Goal: Task Accomplishment & Management: Complete application form

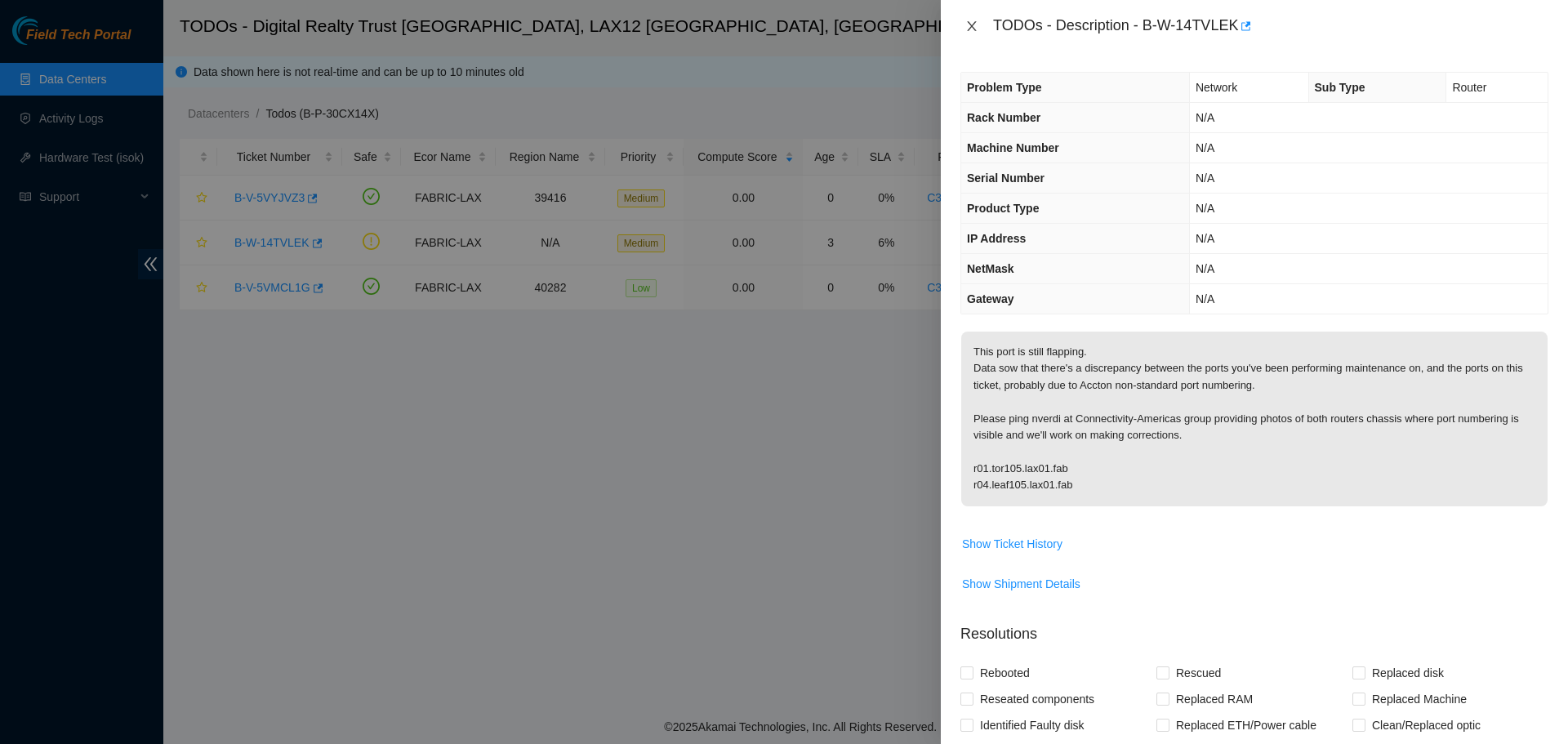
click at [978, 28] on button "Close" at bounding box center [972, 27] width 23 height 16
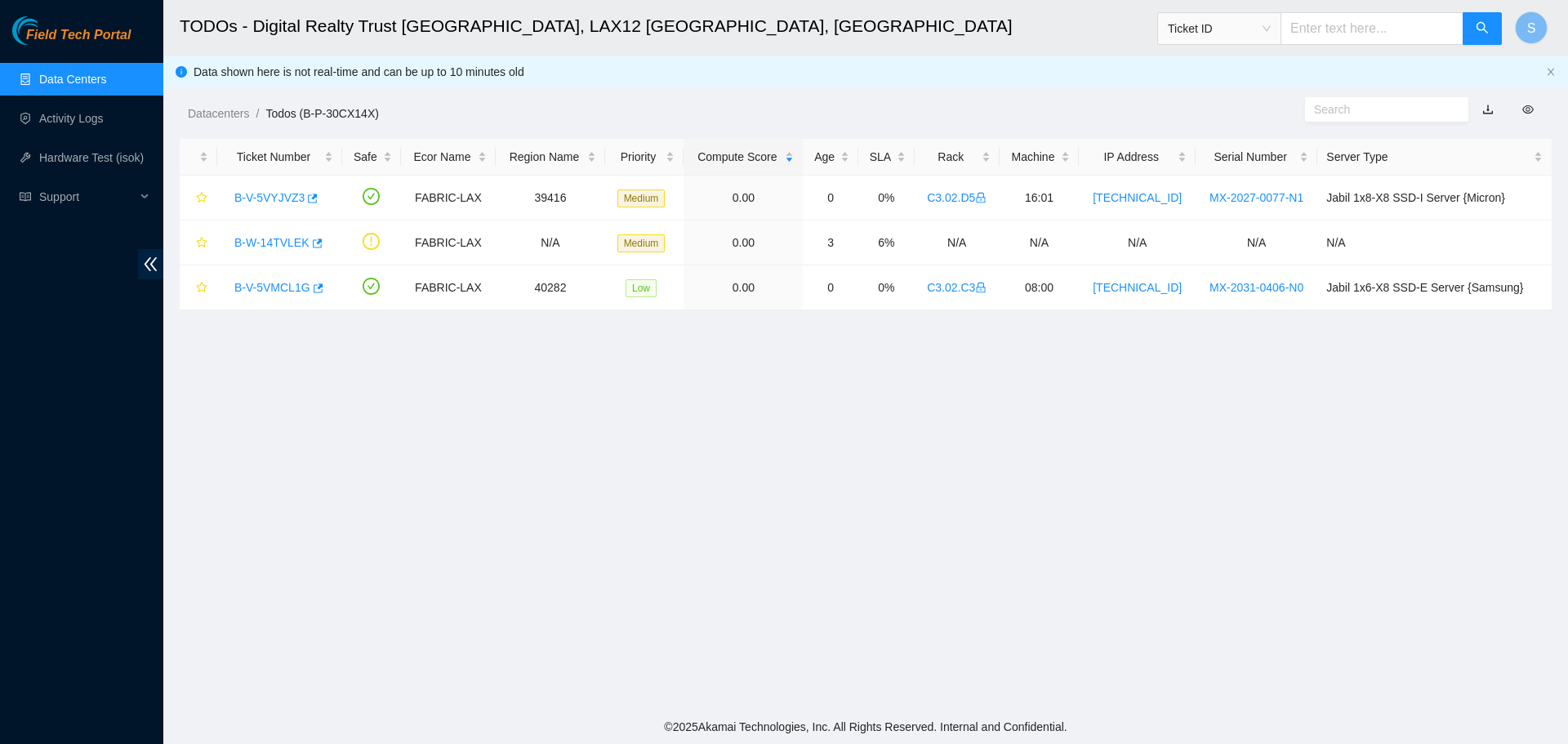
click at [1384, 32] on input "text" at bounding box center [1372, 28] width 183 height 33
paste input "B-V-5RVA31A"
type input "B-V-5RVA31A"
click at [1463, 25] on button "button" at bounding box center [1482, 28] width 39 height 33
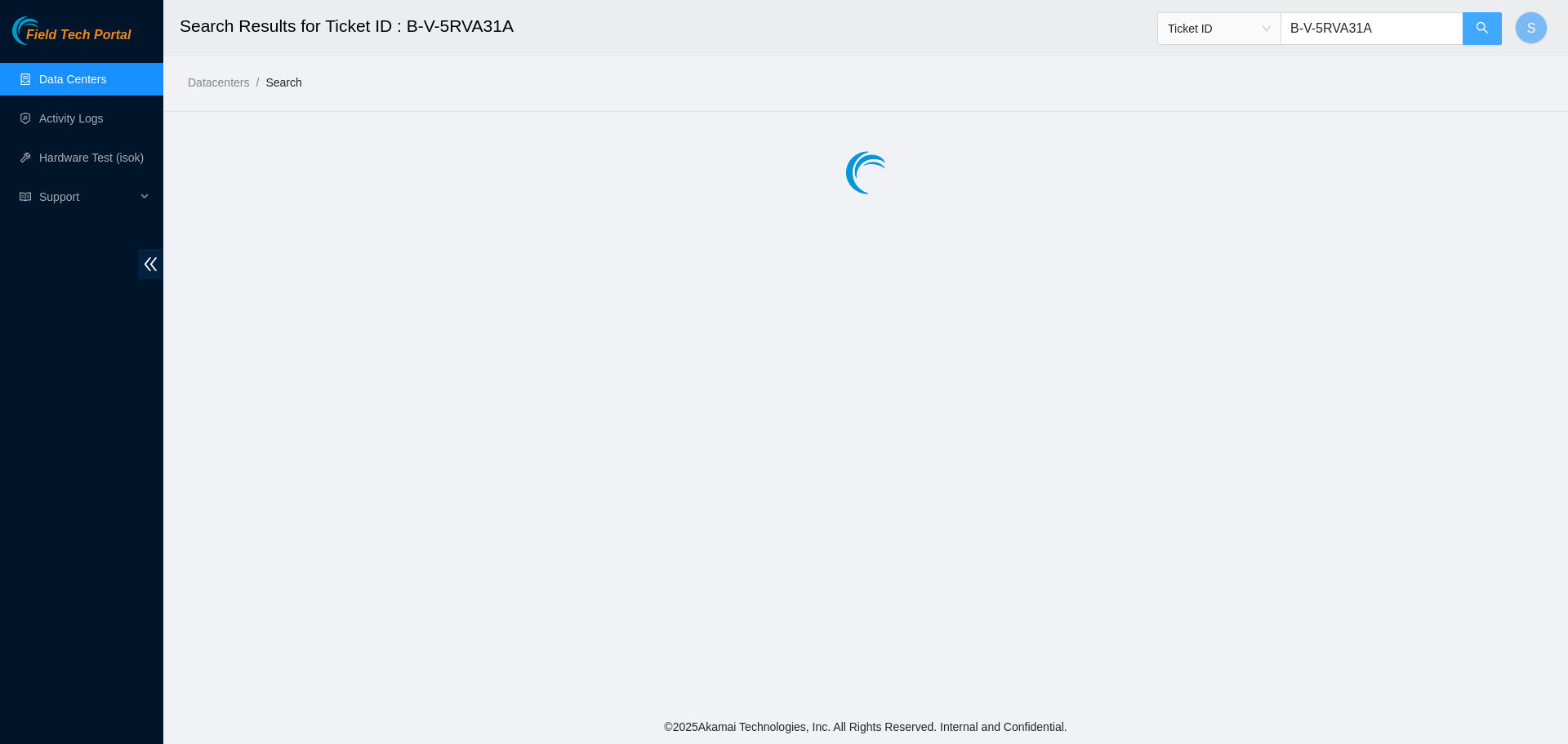
click at [1478, 25] on icon "search" at bounding box center [1482, 28] width 13 height 13
click at [1395, 28] on input "B-V-5RVA31A" at bounding box center [1372, 28] width 183 height 33
click at [1226, 34] on span "Ticket ID" at bounding box center [1219, 28] width 103 height 24
click at [1339, 66] on div "Datacenters / Search /" at bounding box center [865, 46] width 1405 height 91
click at [1496, 28] on button "button" at bounding box center [1482, 28] width 39 height 33
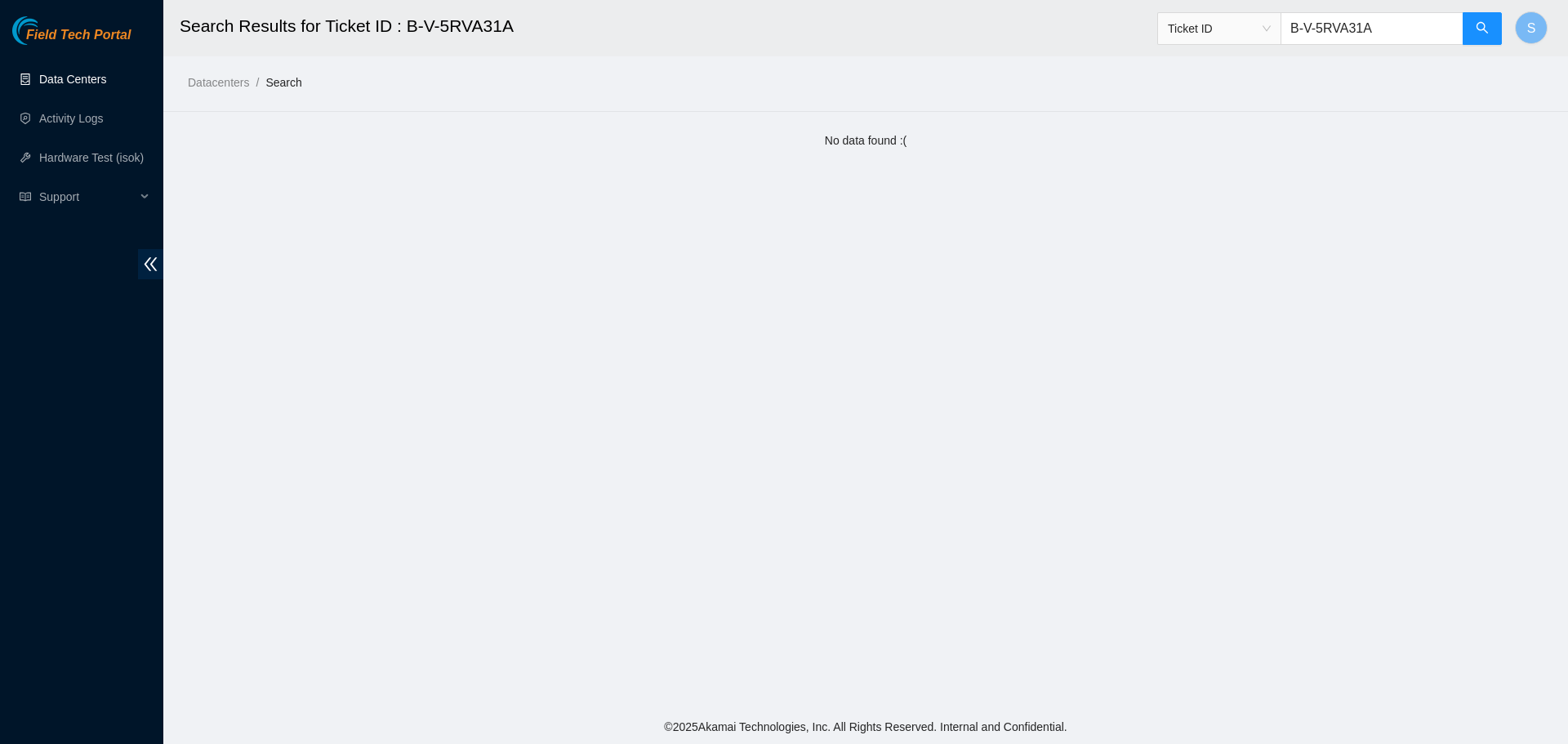
click at [99, 76] on link "Data Centers" at bounding box center [72, 78] width 67 height 13
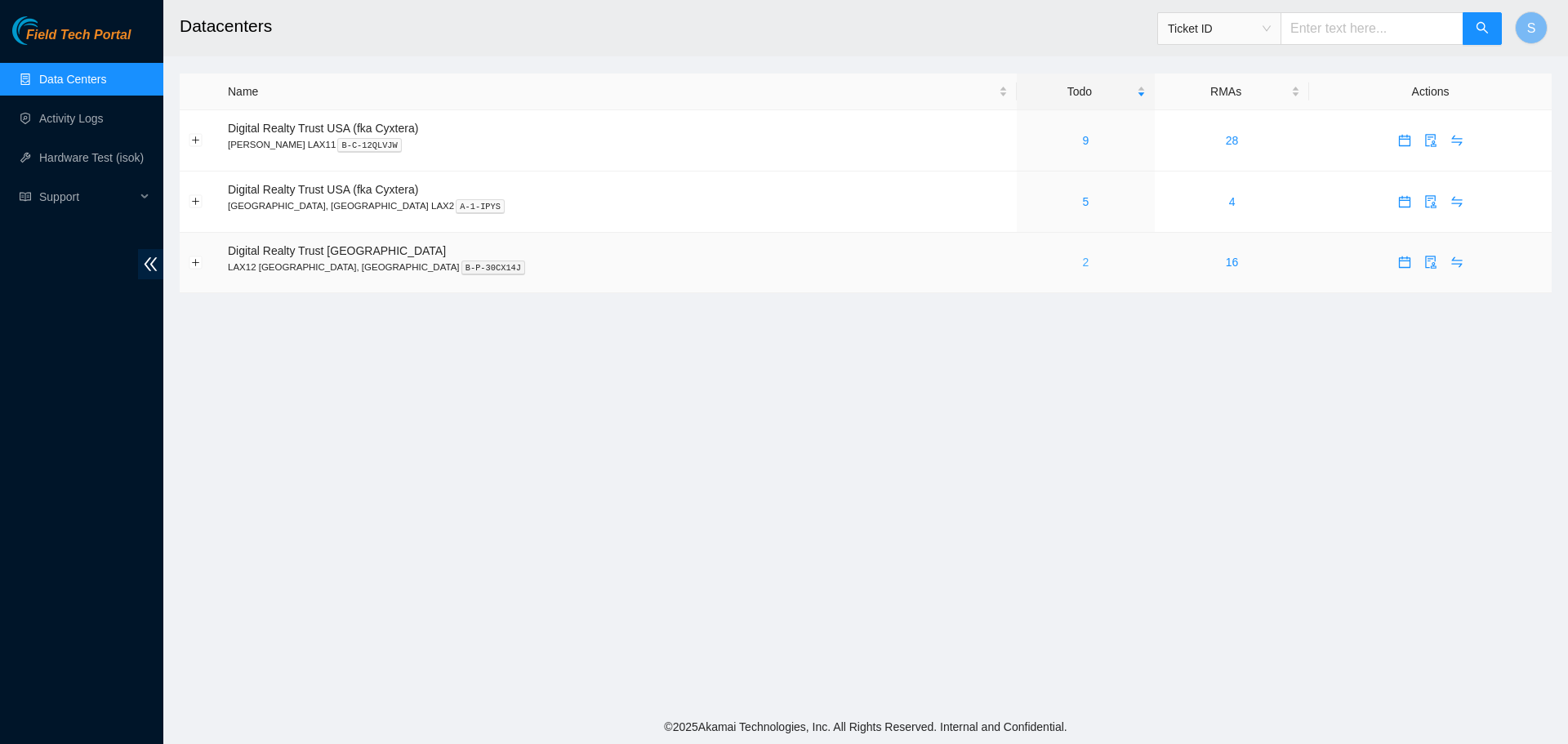
click at [1082, 264] on link "2" at bounding box center [1086, 261] width 7 height 13
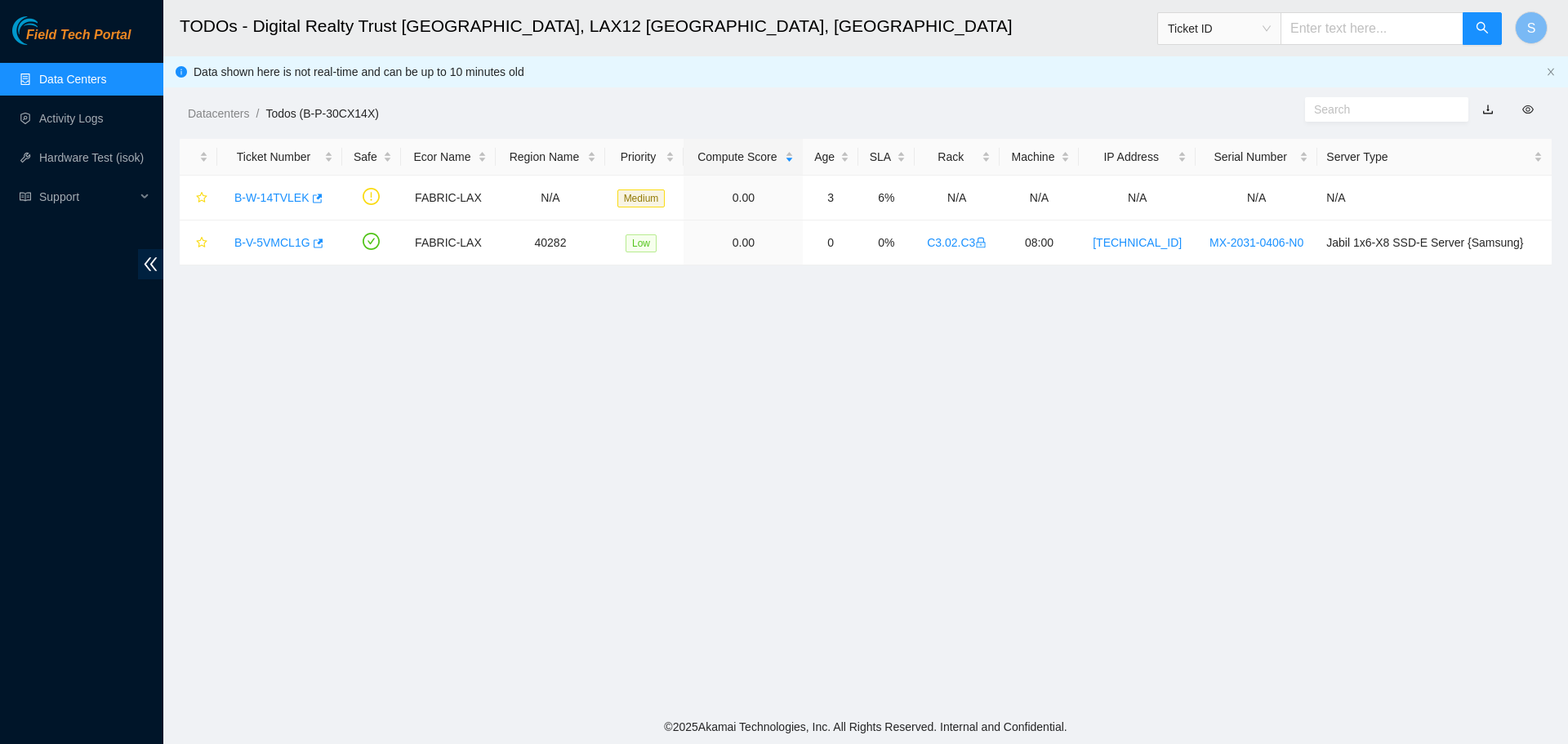
click at [1408, 34] on input "text" at bounding box center [1372, 28] width 183 height 33
paste input "B-V-5RVA31A"
type input "B-V-5RVA31A"
click at [1496, 28] on button "button" at bounding box center [1482, 28] width 39 height 33
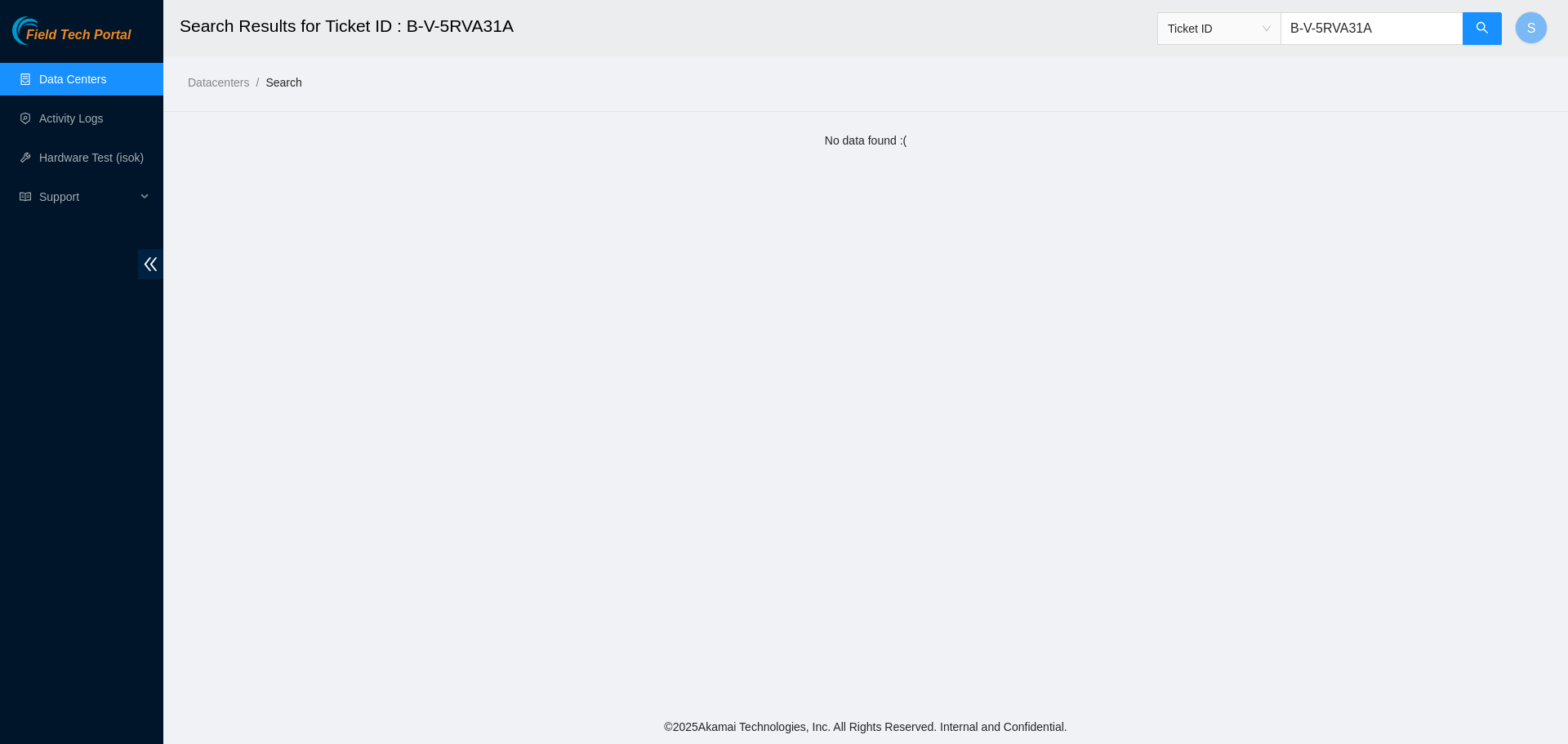
click at [100, 83] on link "Data Centers" at bounding box center [72, 78] width 67 height 13
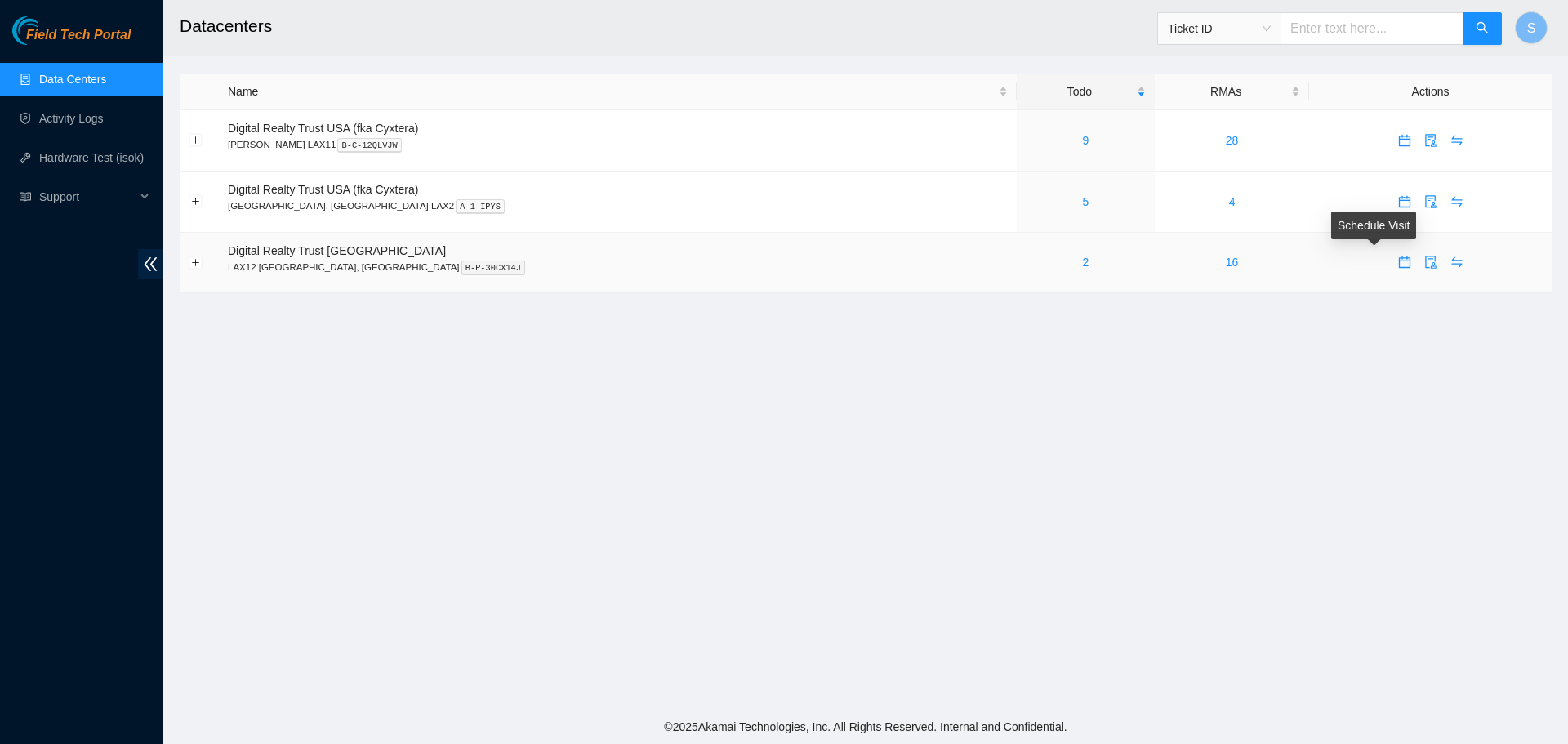
click at [1398, 265] on icon "calendar" at bounding box center [1404, 261] width 13 height 13
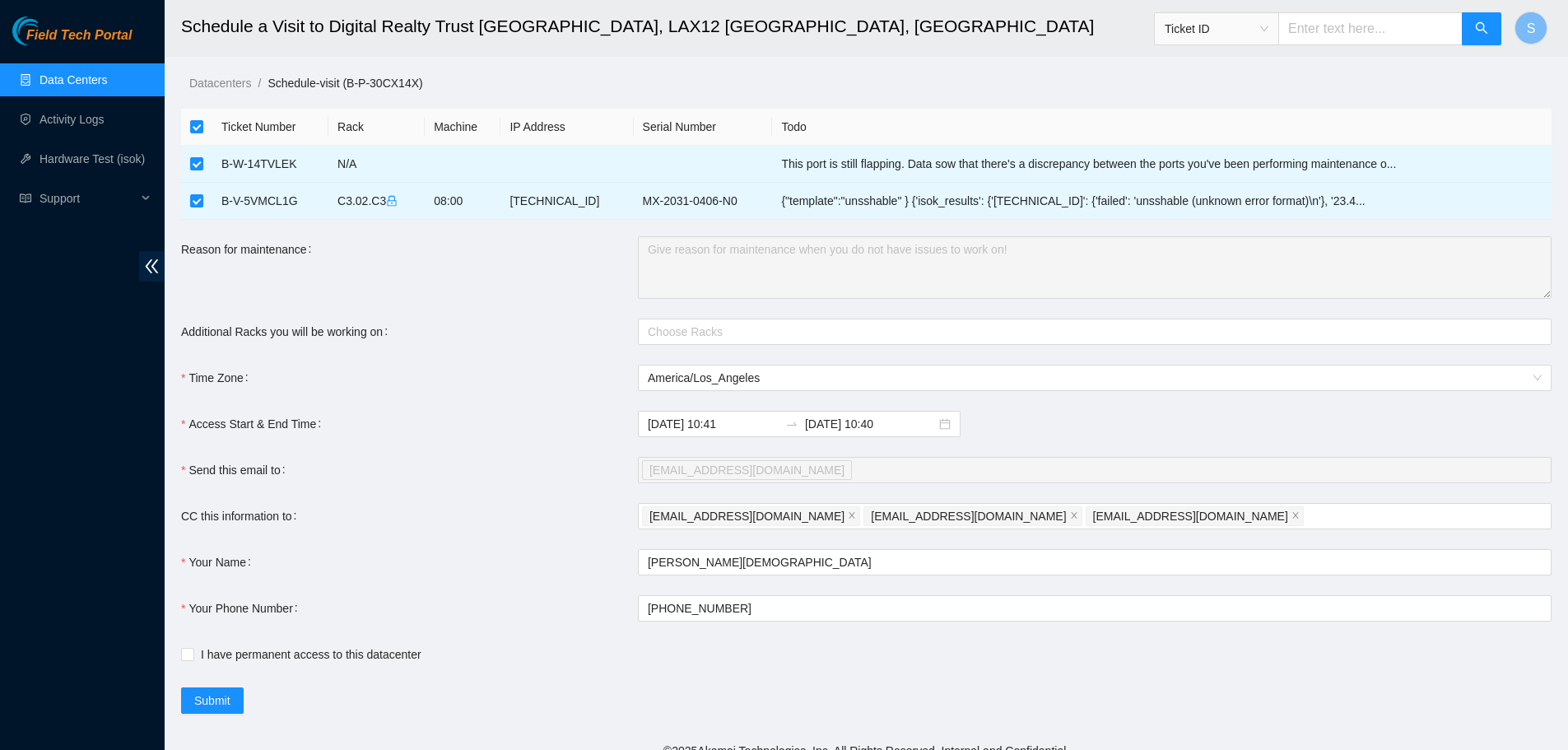
click at [90, 80] on link "Data Centers" at bounding box center [73, 79] width 68 height 13
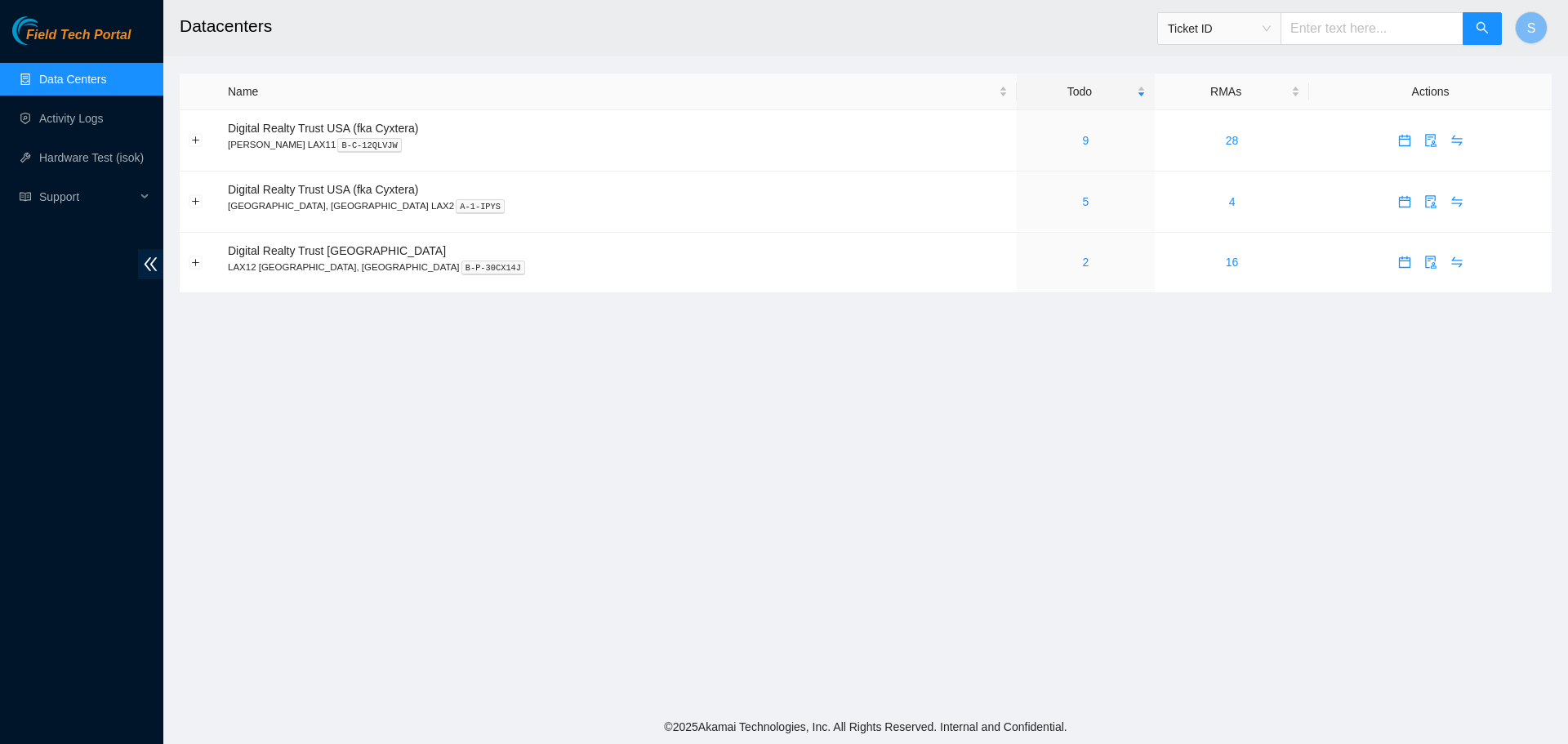
click at [1349, 32] on input "text" at bounding box center [1372, 28] width 183 height 33
paste input "B-V-5RVA31A"
type input "B-V-5RVA31A"
click at [1493, 31] on button "button" at bounding box center [1482, 28] width 39 height 33
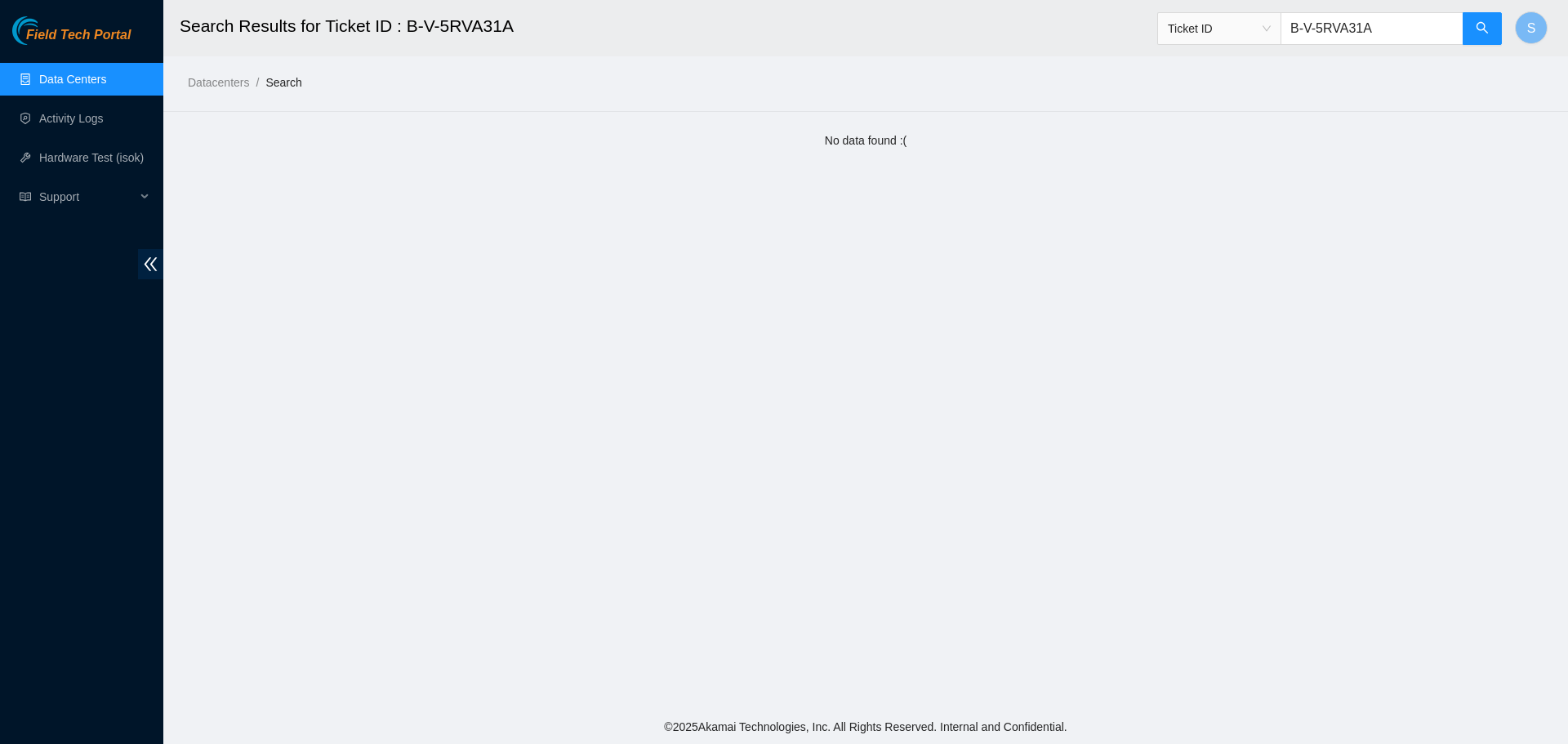
click at [1214, 35] on span "Ticket ID" at bounding box center [1219, 28] width 103 height 24
click at [1239, 112] on div "Rack Number" at bounding box center [1234, 112] width 103 height 18
drag, startPoint x: 1205, startPoint y: 58, endPoint x: 1209, endPoint y: 46, distance: 12.6
click at [1208, 48] on main "Search Results for Ticket ID : B-V-5RVA31A Rack Number B-V-5RVA31A S Datacenter…" at bounding box center [865, 354] width 1405 height 710
click at [1209, 46] on div "Rack Number B-V-5RVA31A" at bounding box center [1330, 28] width 346 height 53
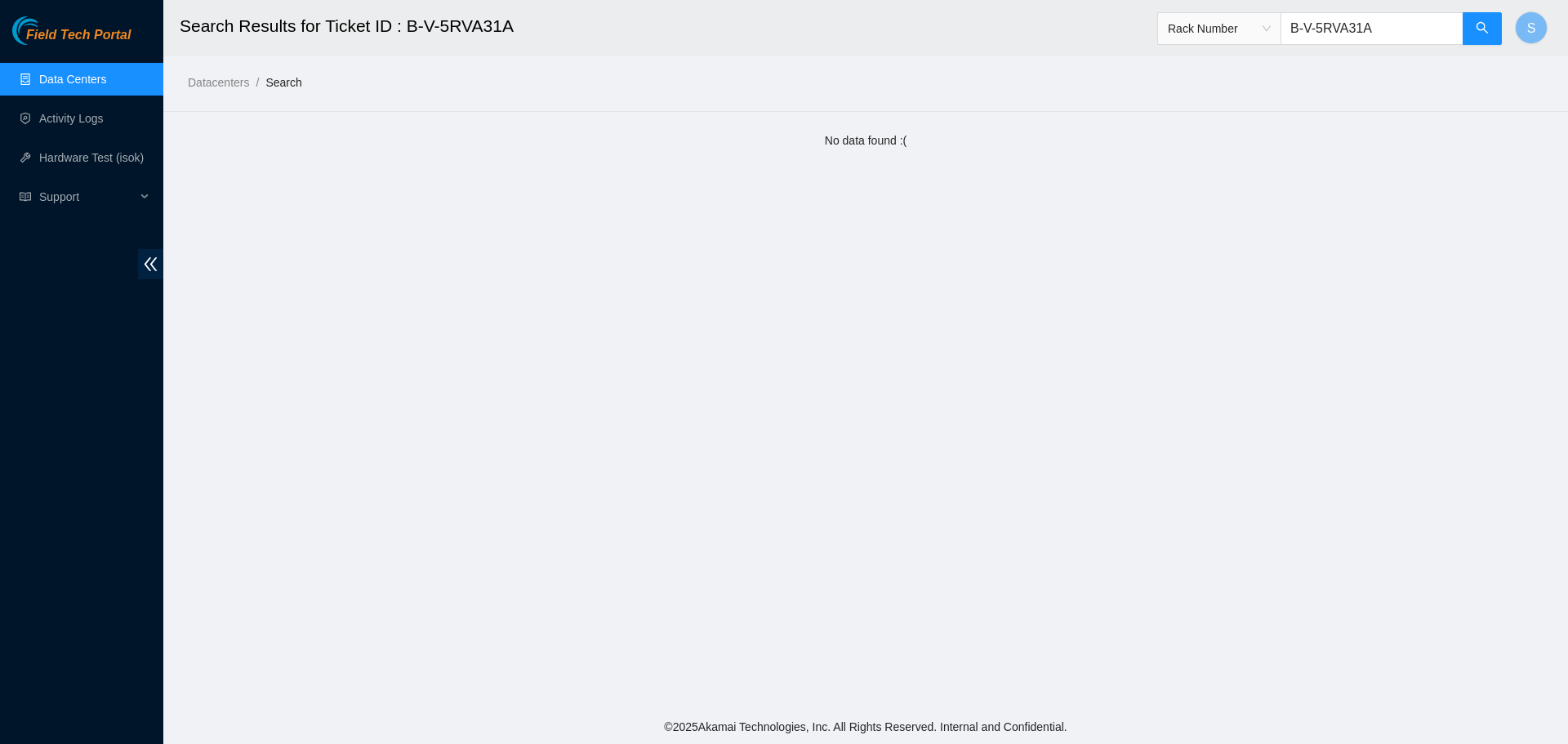
click at [1209, 41] on div "Rack Number" at bounding box center [1220, 28] width 122 height 26
click at [56, 85] on link "Data Centers" at bounding box center [72, 78] width 67 height 13
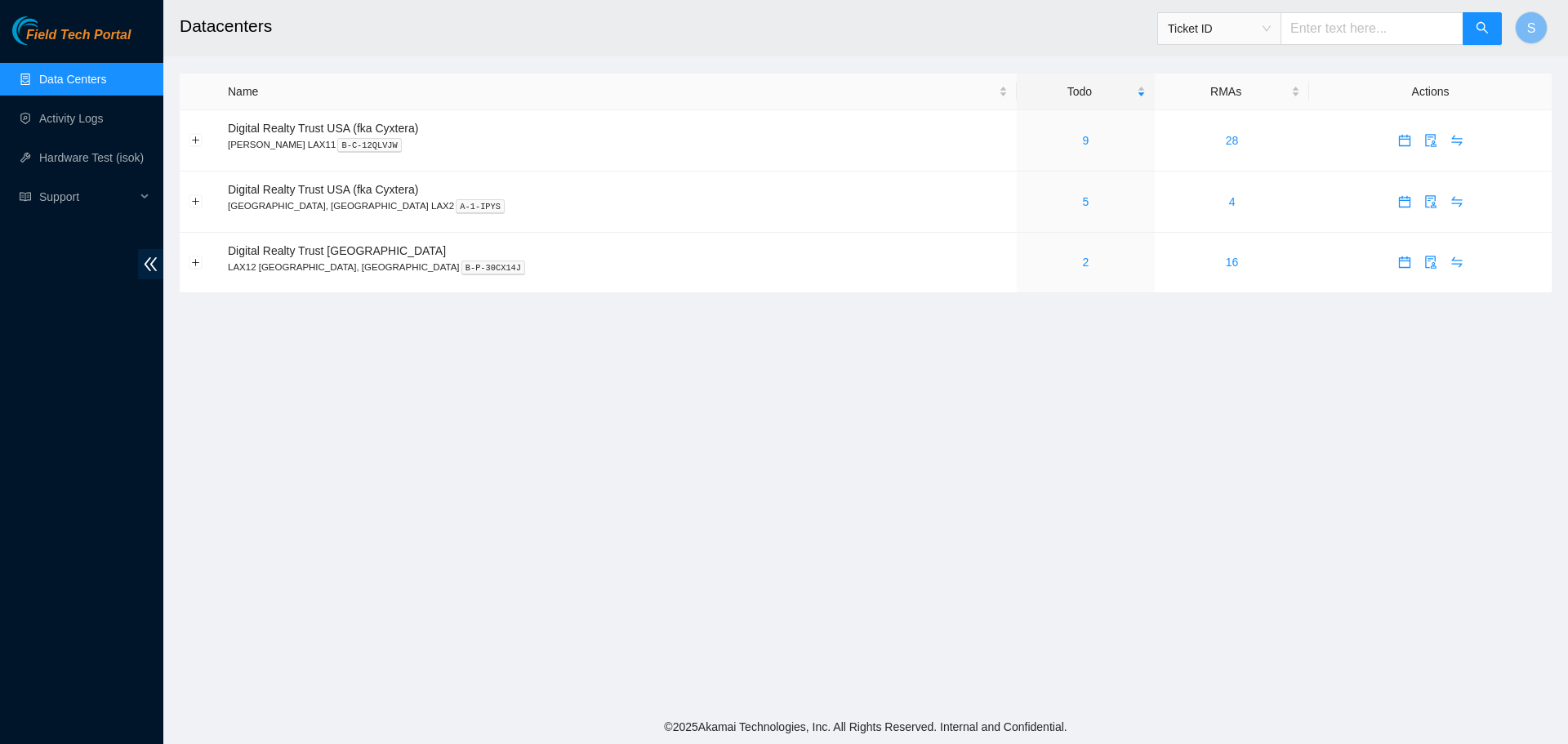
click at [1230, 25] on span "Ticket ID" at bounding box center [1219, 28] width 103 height 24
click at [1255, 190] on div "Tracking Number" at bounding box center [1234, 191] width 103 height 18
click at [1249, 27] on span "Tracking Number" at bounding box center [1219, 28] width 103 height 24
click at [1235, 52] on div "Ticket ID" at bounding box center [1234, 60] width 103 height 18
click at [1082, 263] on link "2" at bounding box center [1086, 261] width 7 height 13
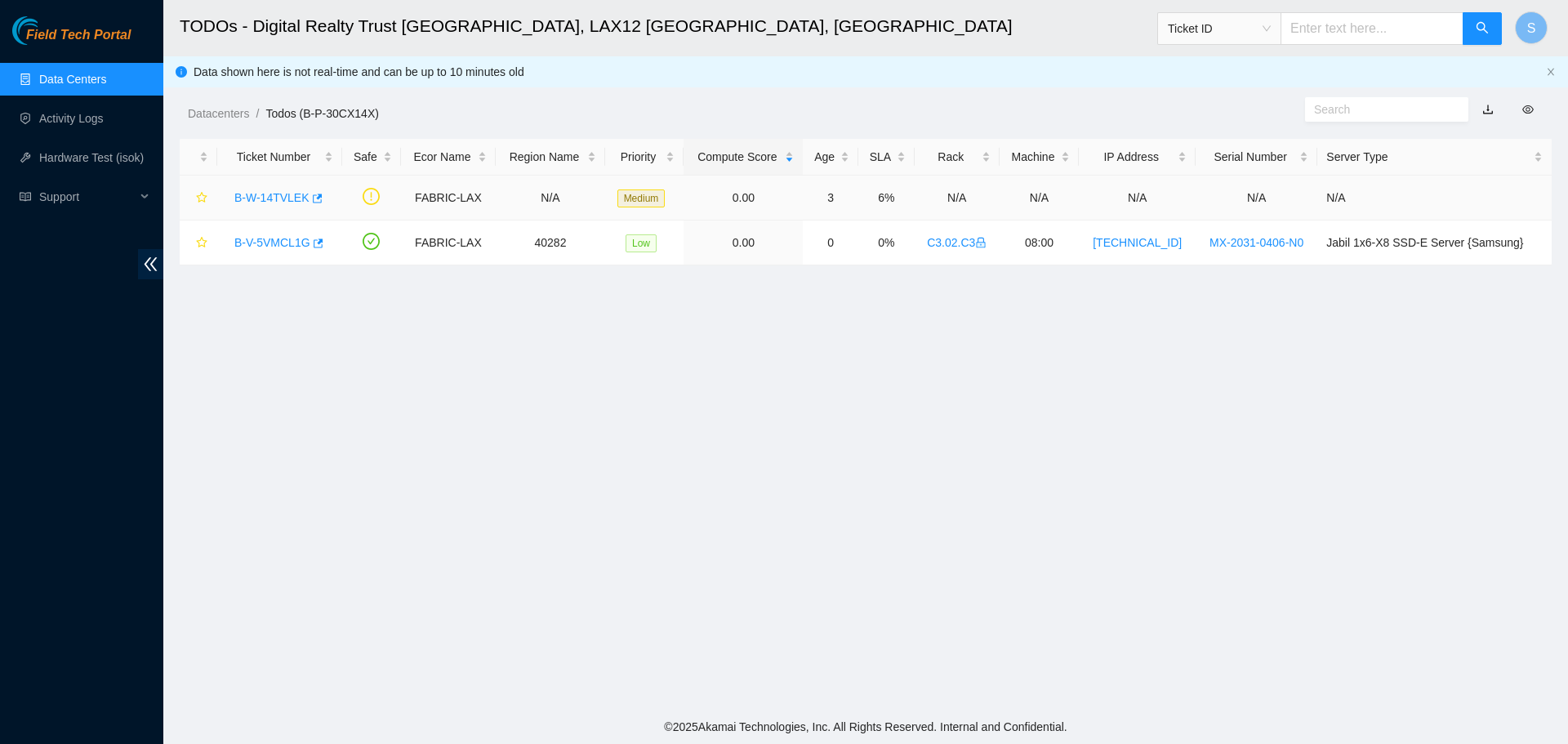
click at [281, 191] on link "B-W-14TVLEK" at bounding box center [272, 197] width 75 height 13
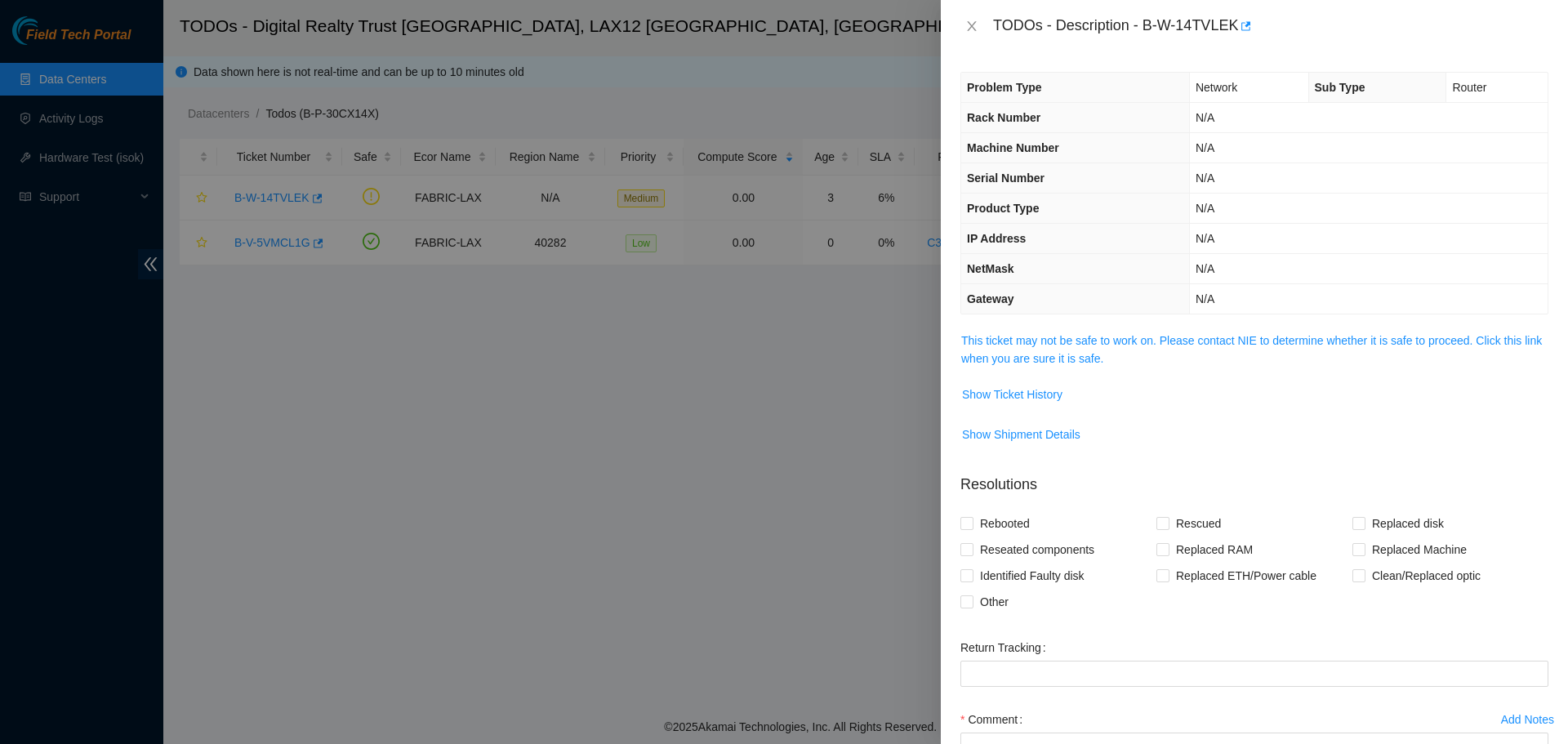
click at [1137, 347] on span "This ticket may not be safe to work on. Please contact NIE to determine whether…" at bounding box center [1255, 349] width 586 height 36
click at [1143, 341] on link "This ticket may not be safe to work on. Please contact NIE to determine whether…" at bounding box center [1251, 349] width 580 height 31
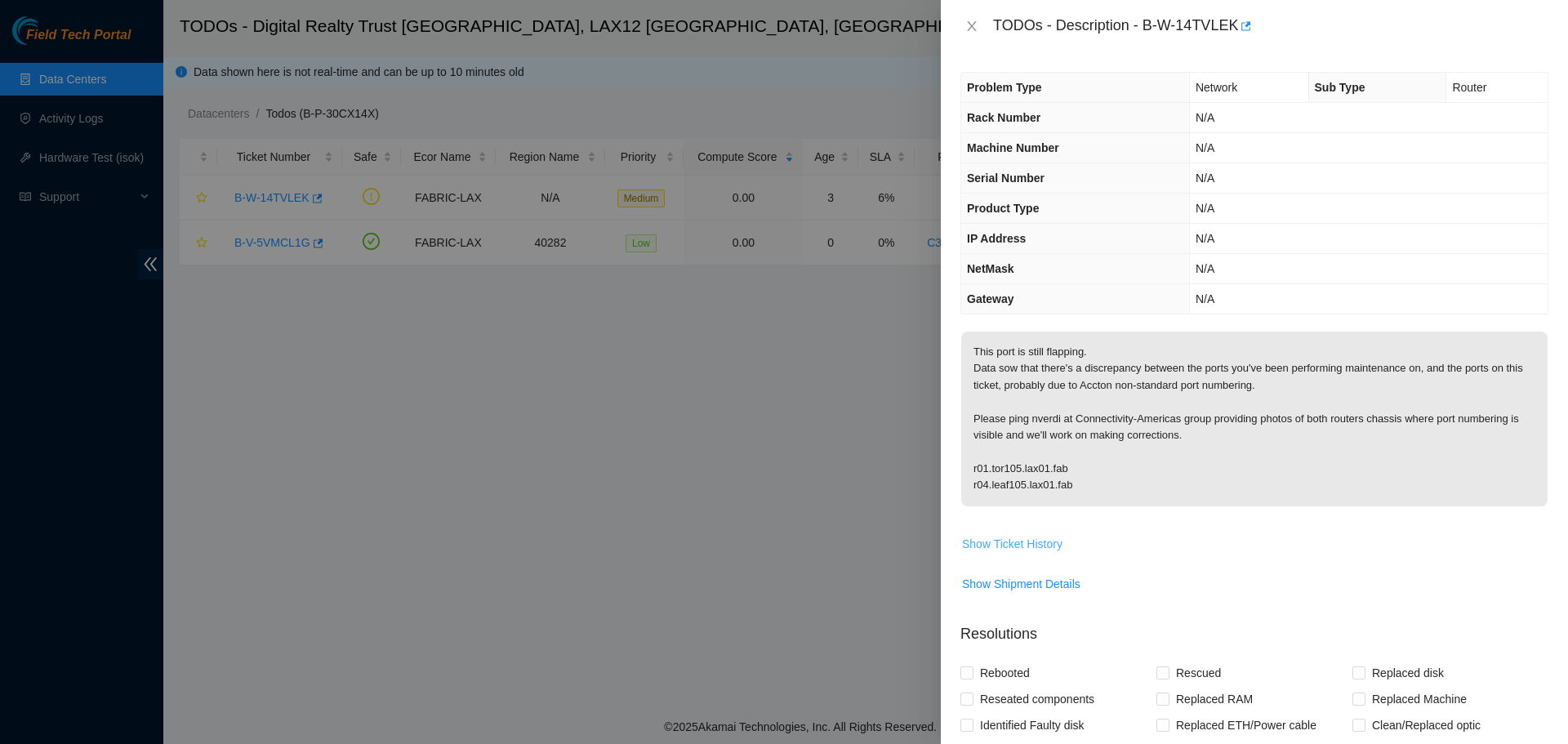
click at [983, 541] on span "Show Ticket History" at bounding box center [1013, 543] width 100 height 18
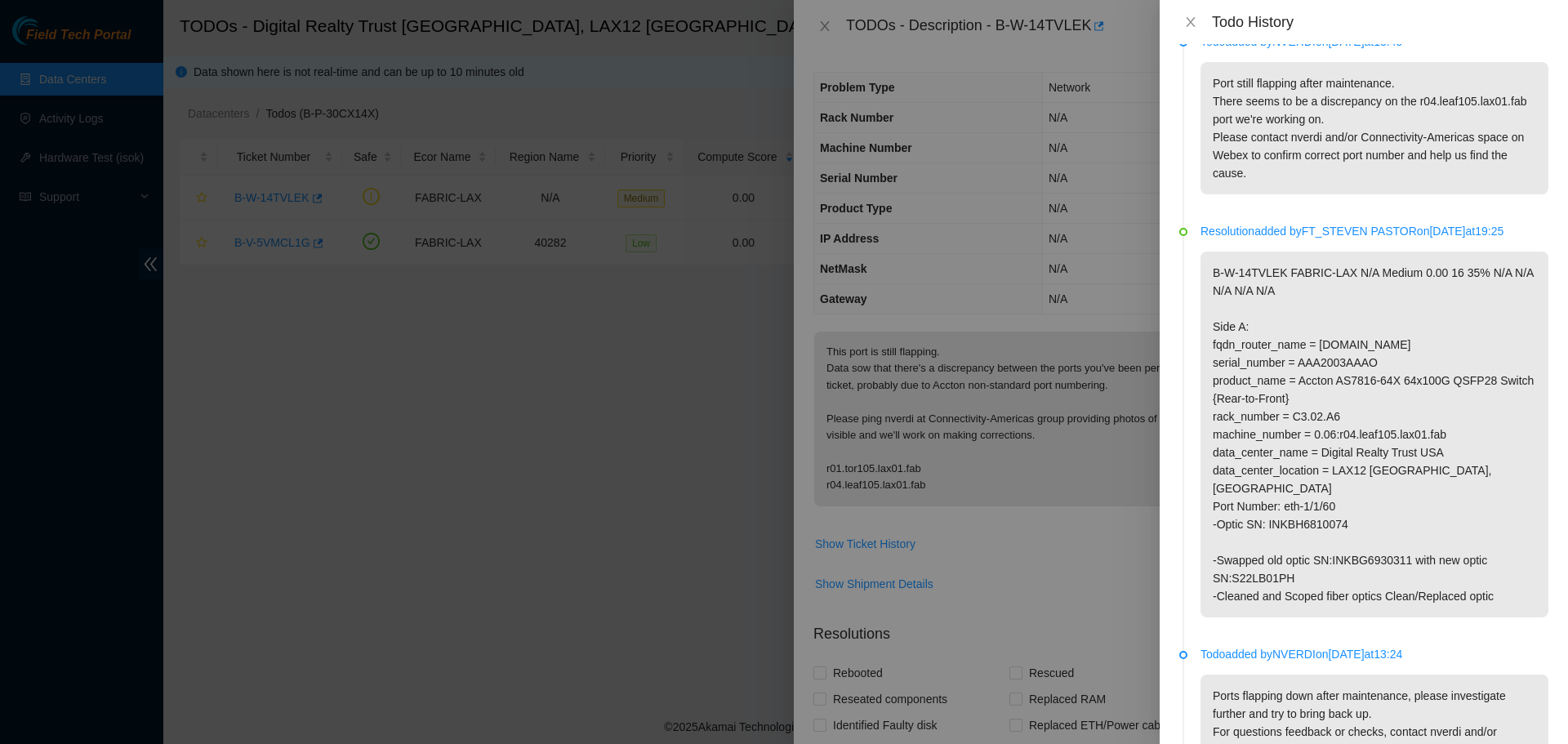
scroll to position [2204, 0]
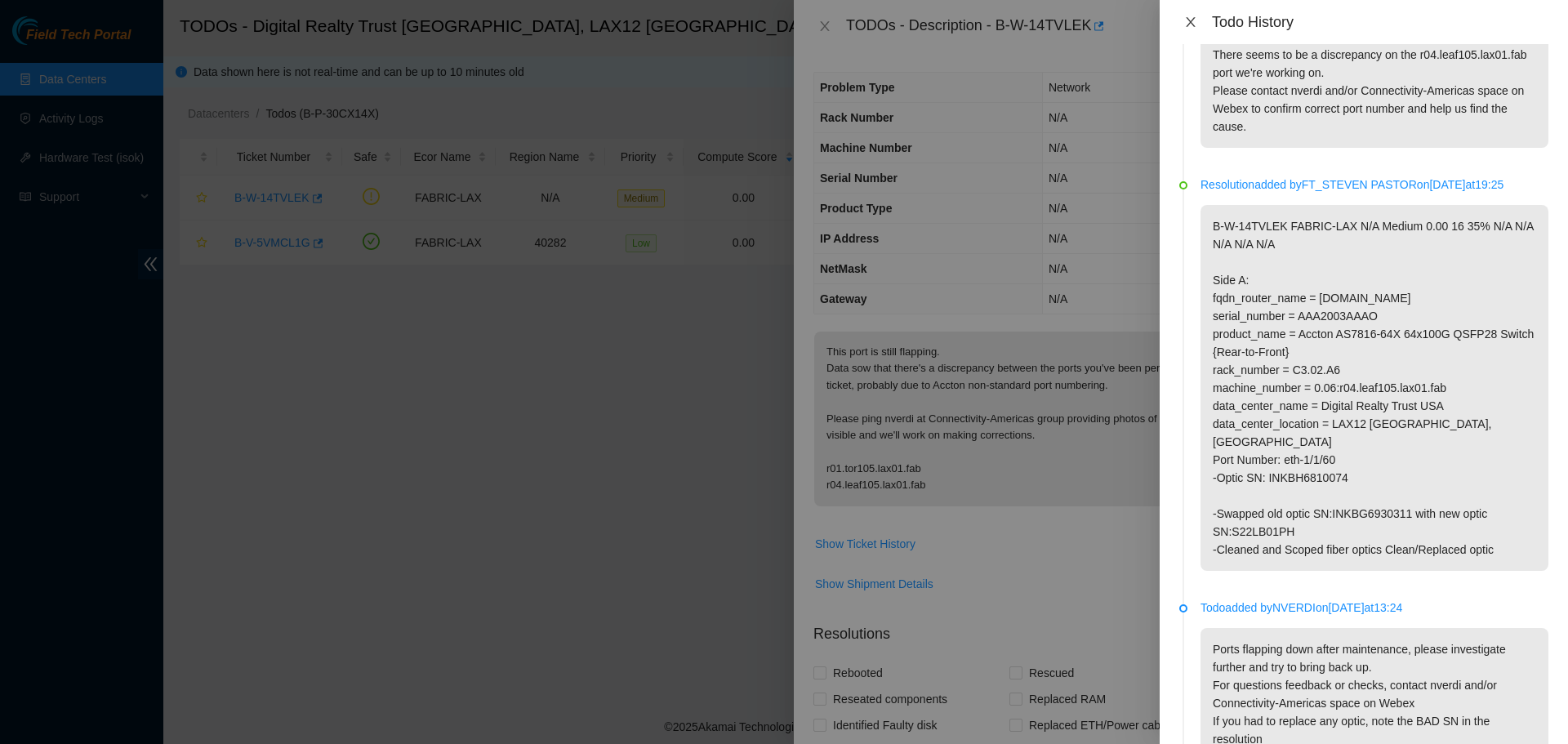
click at [1192, 16] on icon "close" at bounding box center [1190, 22] width 13 height 13
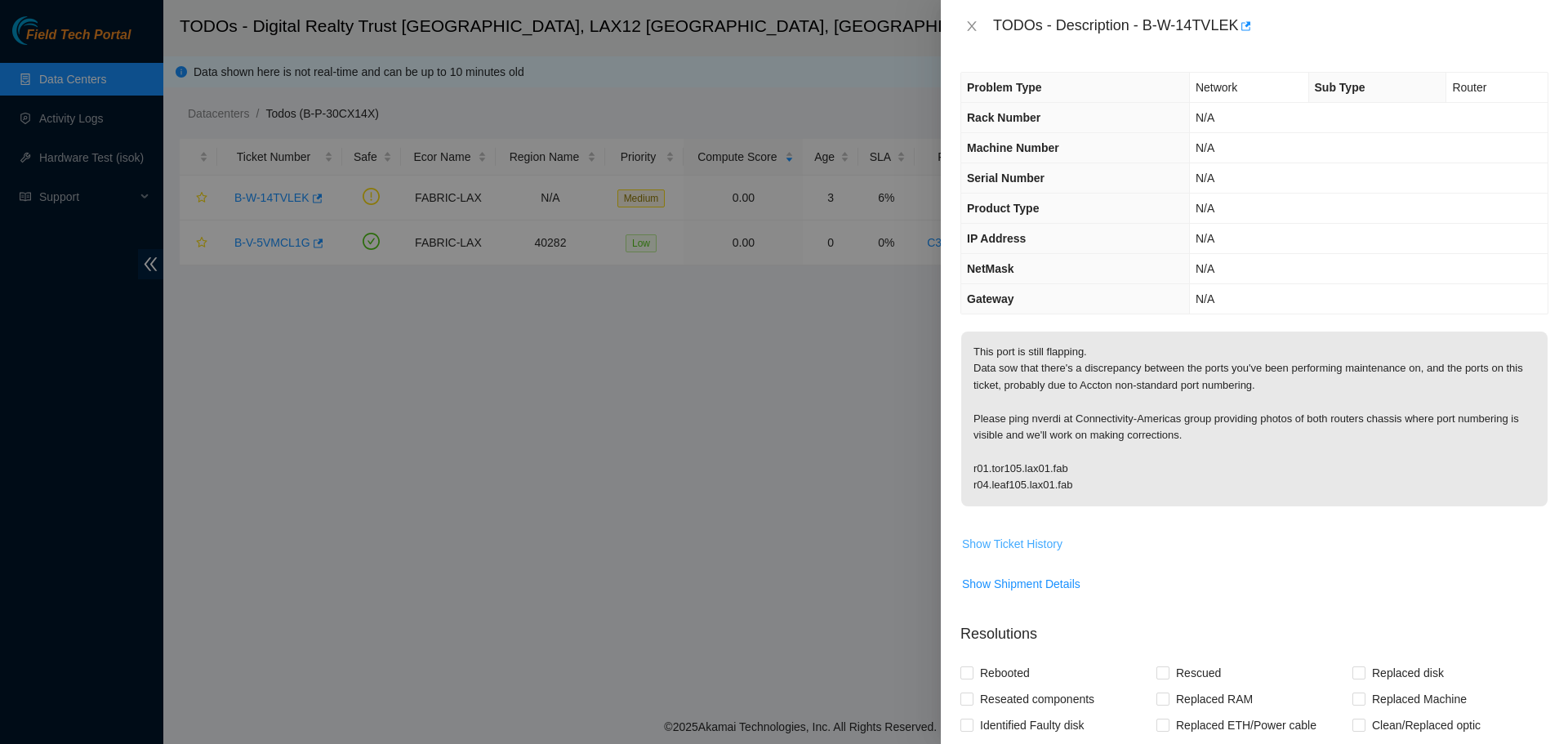
click at [1013, 543] on span "Show Ticket History" at bounding box center [1013, 543] width 100 height 18
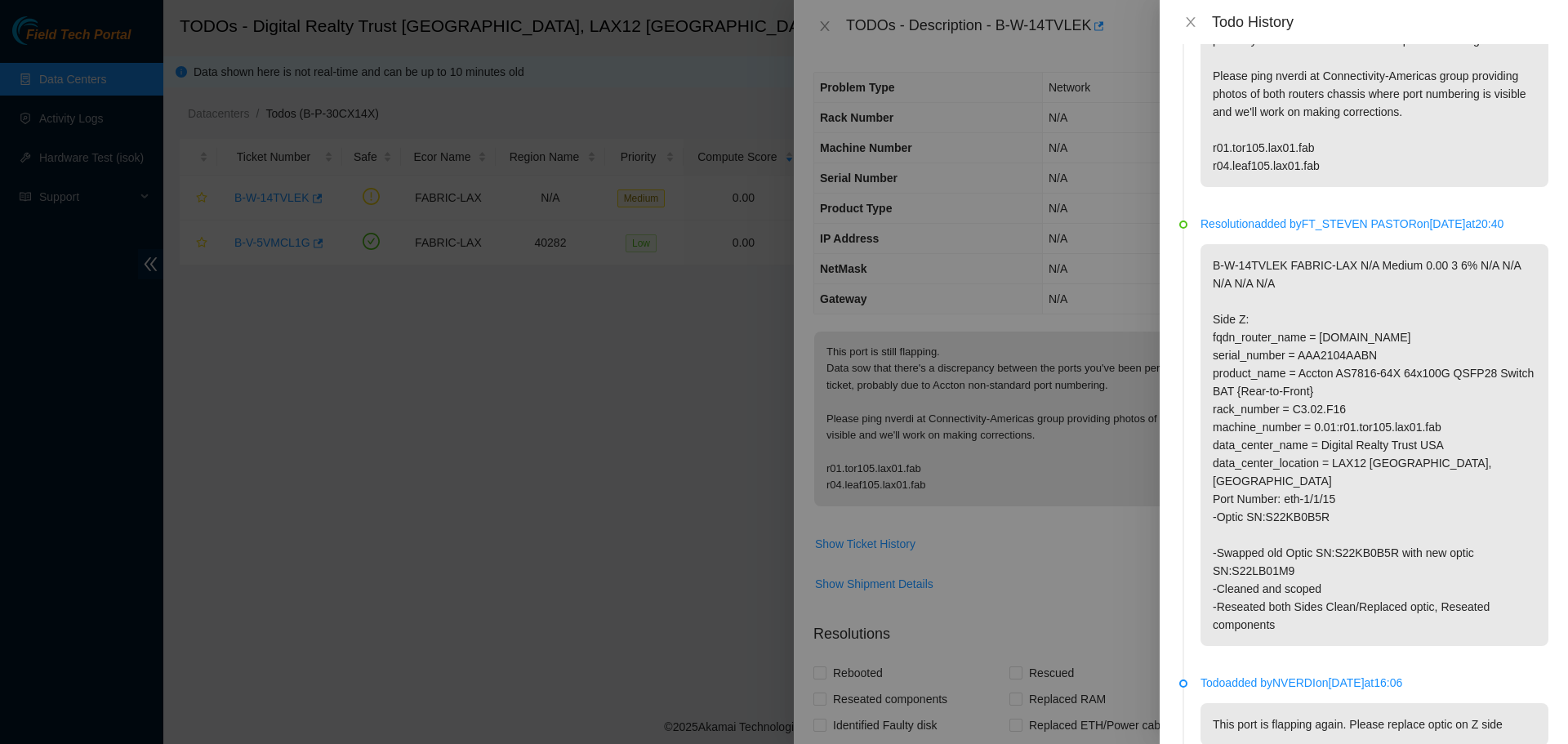
scroll to position [163, 0]
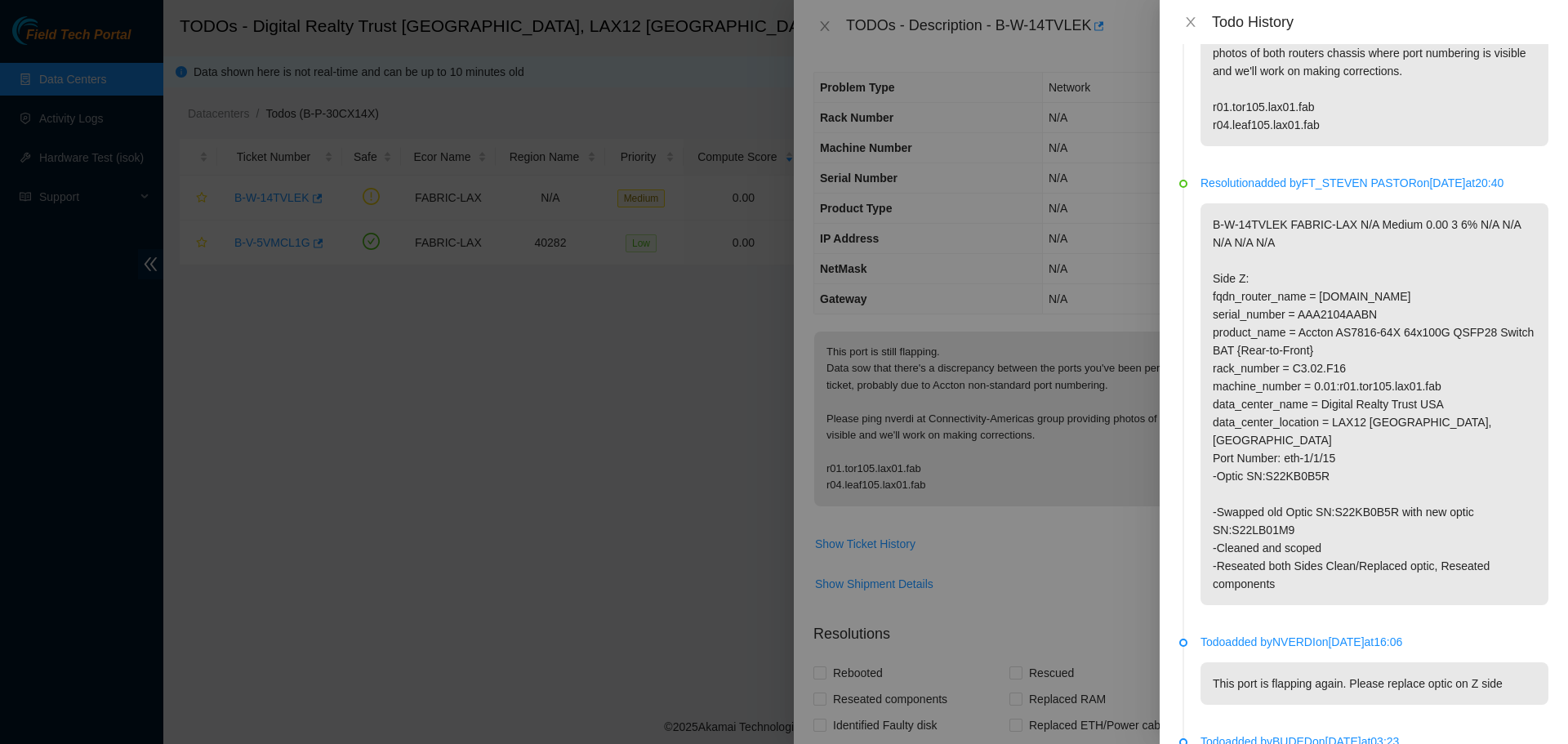
click at [1193, 29] on div "Todo History" at bounding box center [1364, 22] width 369 height 18
click at [1191, 23] on icon "close" at bounding box center [1190, 22] width 13 height 13
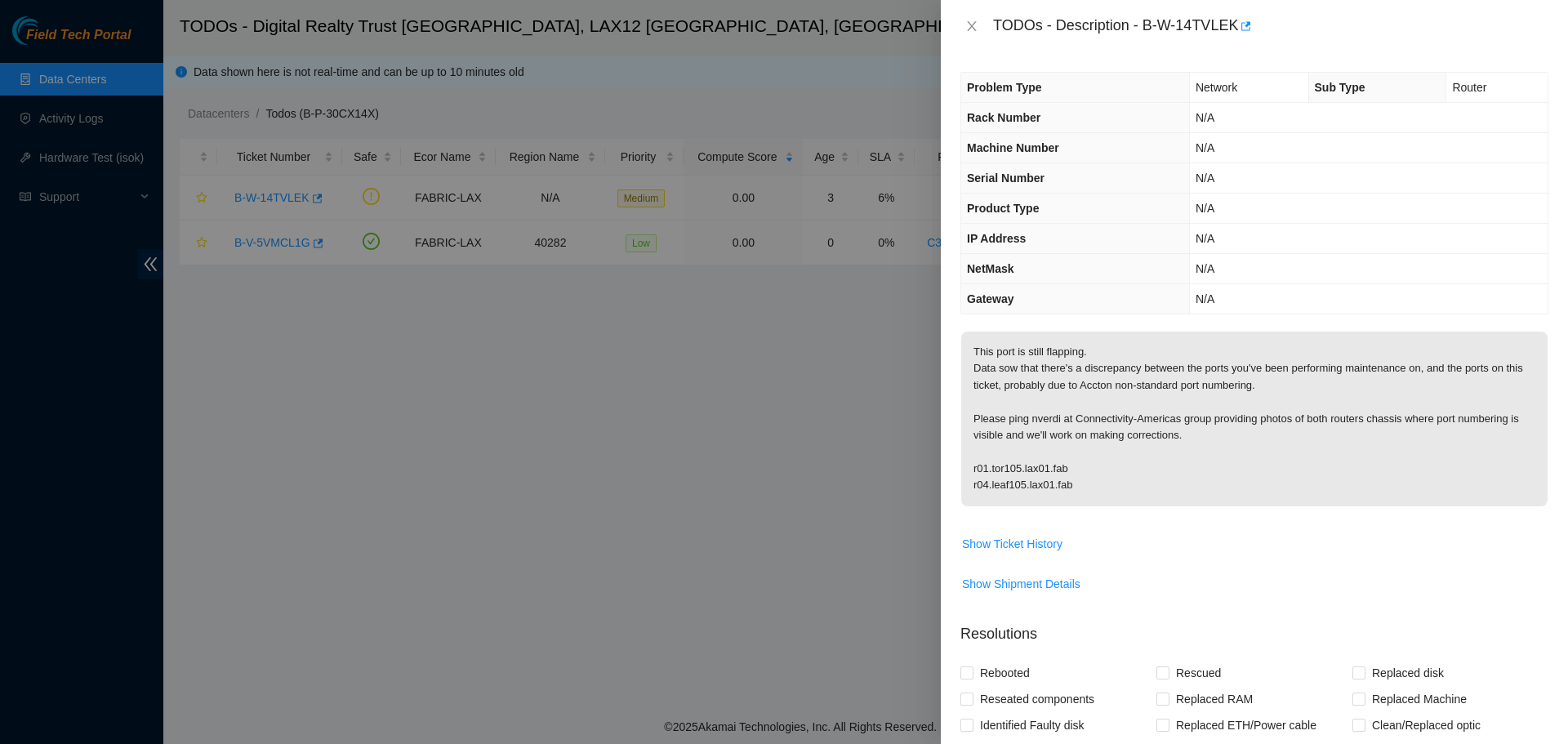
click at [970, 17] on div "TODOs - Description - B-W-14TVLEK" at bounding box center [1255, 26] width 588 height 26
click at [983, 30] on div "TODOs - Description - B-W-14TVLEK" at bounding box center [1255, 26] width 588 height 26
click at [967, 29] on icon "close" at bounding box center [971, 26] width 13 height 13
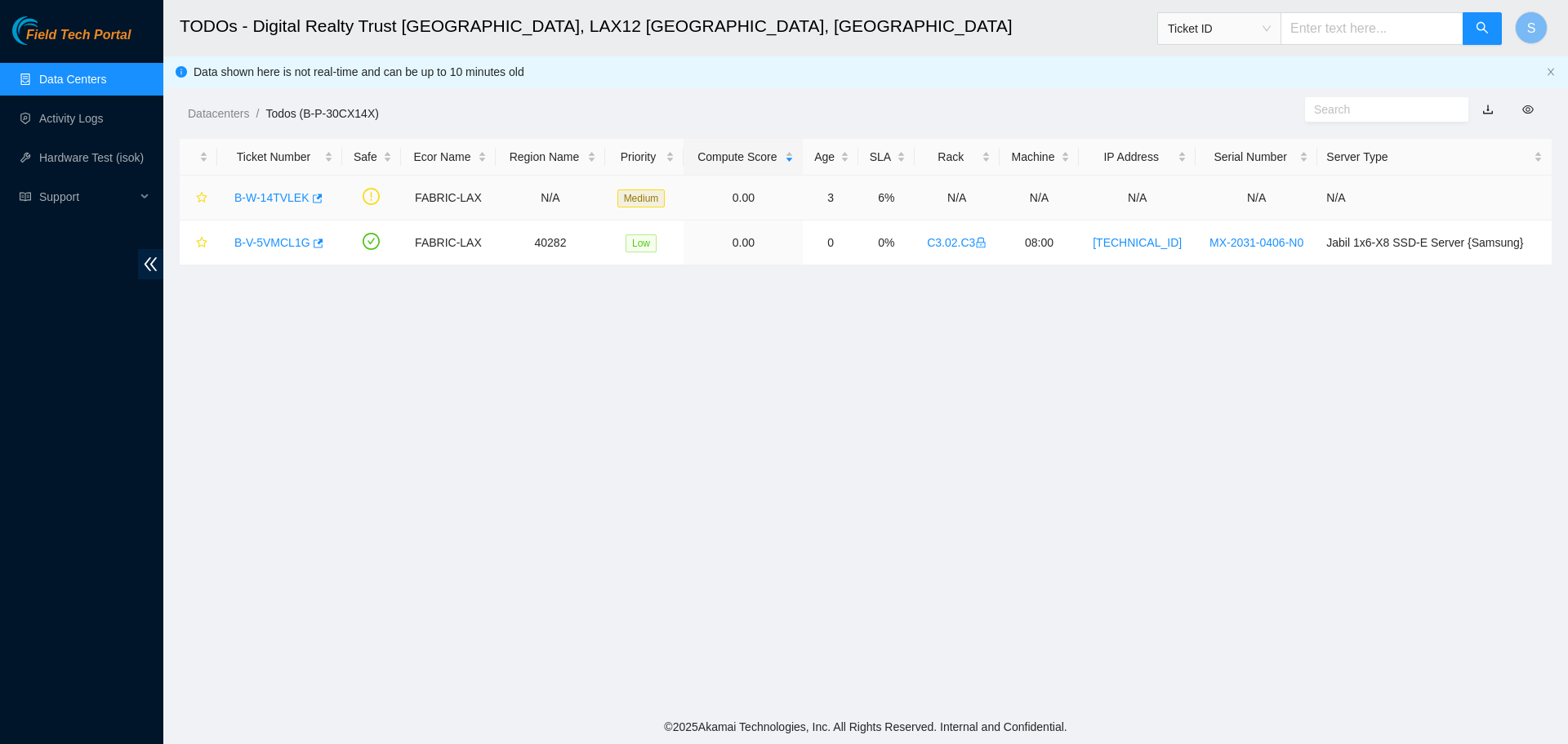
drag, startPoint x: 230, startPoint y: 178, endPoint x: 236, endPoint y: 186, distance: 10.0
click at [236, 186] on td "B-W-14TVLEK" at bounding box center [279, 198] width 125 height 45
click at [259, 207] on div "B-W-14TVLEK" at bounding box center [279, 197] width 107 height 26
click at [266, 193] on link "B-W-14TVLEK" at bounding box center [272, 197] width 75 height 13
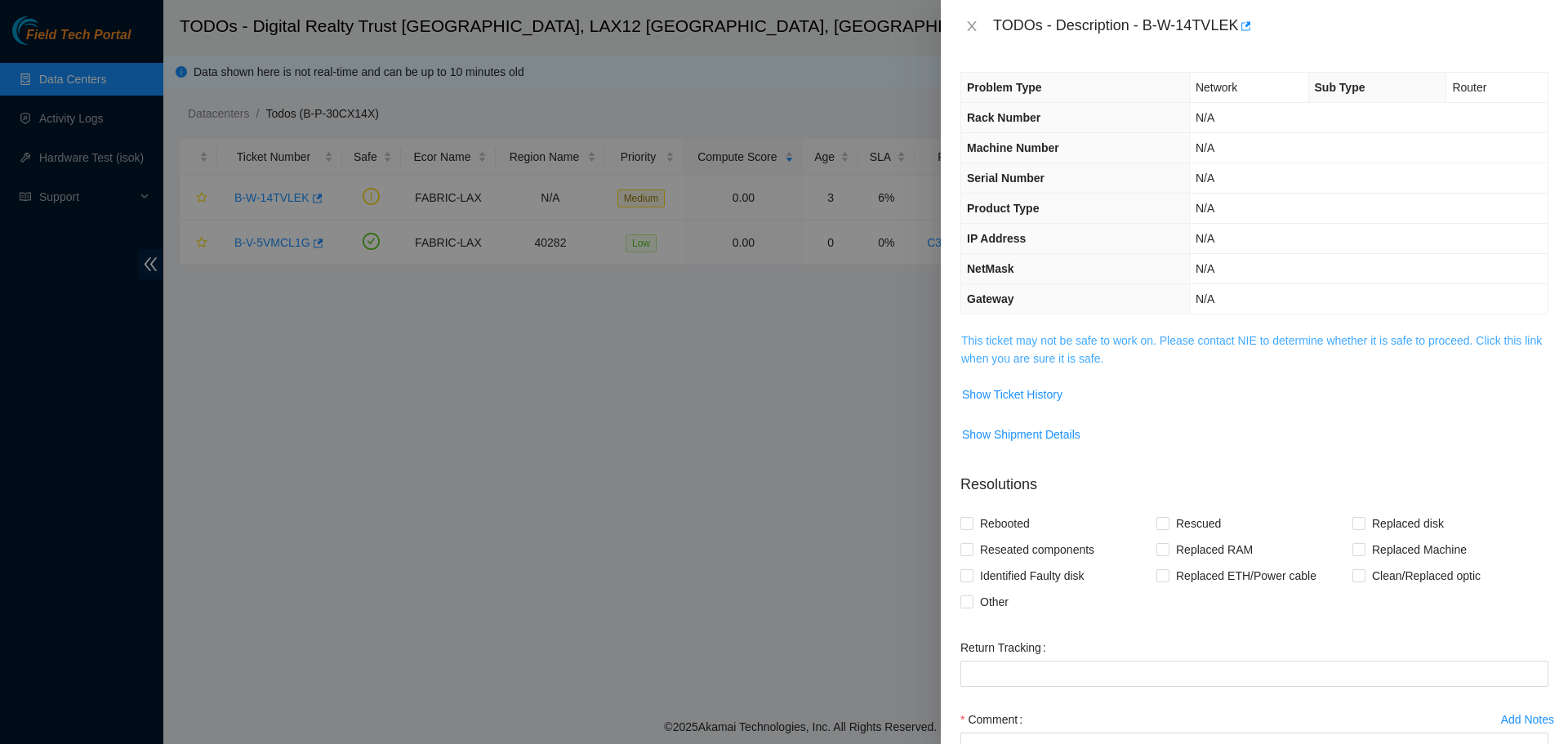
click at [1130, 346] on link "This ticket may not be safe to work on. Please contact NIE to determine whether…" at bounding box center [1251, 349] width 580 height 31
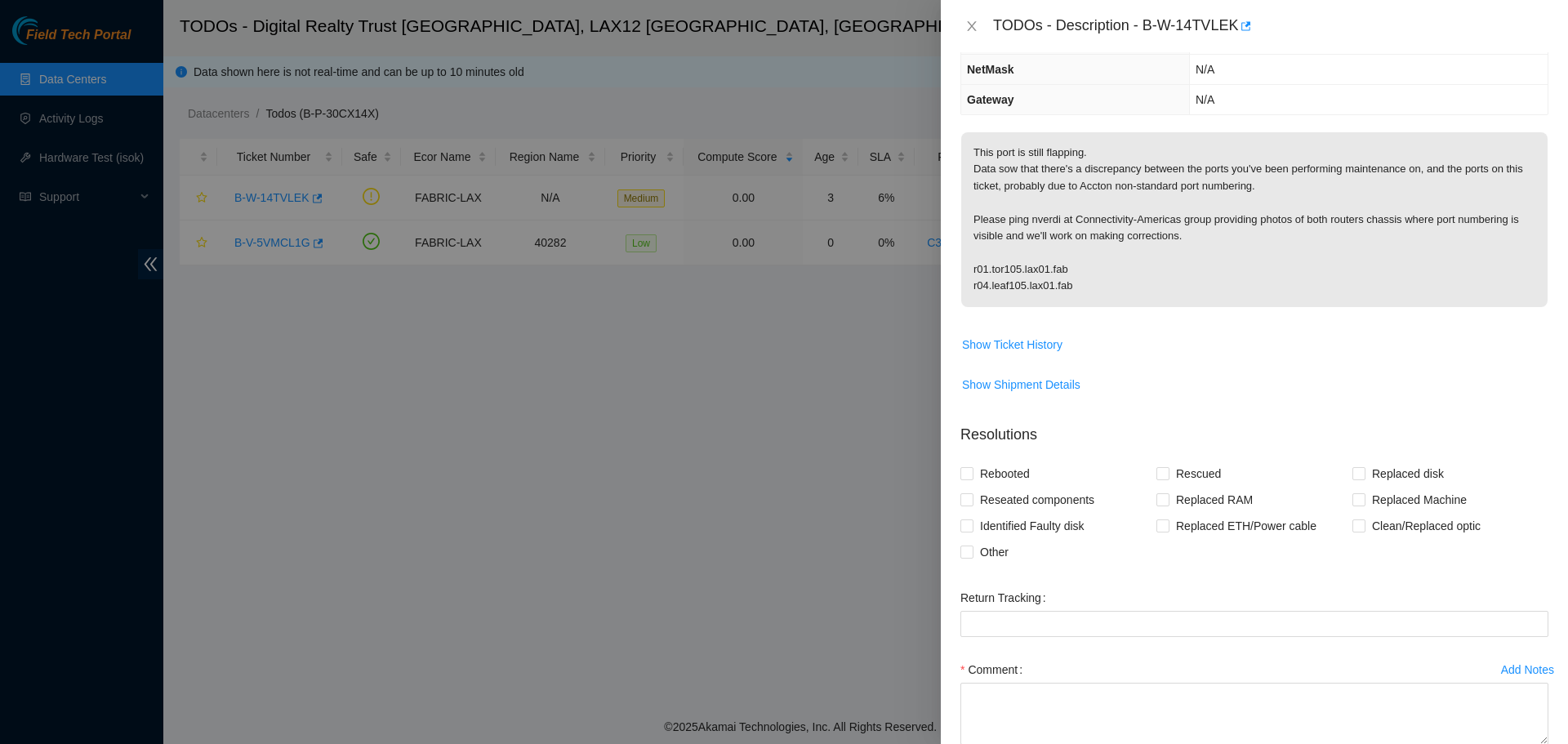
scroll to position [295, 0]
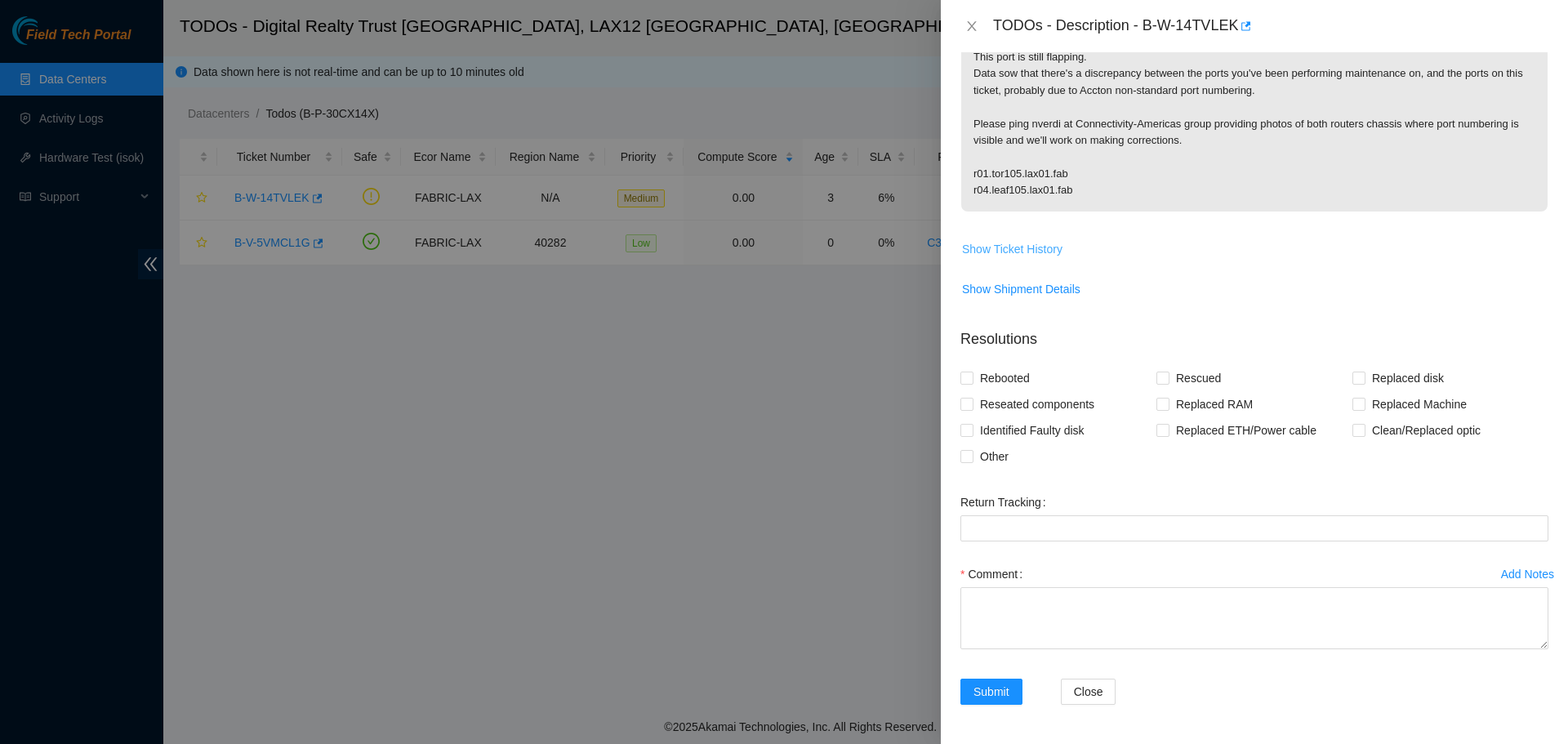
click at [1033, 237] on button "Show Ticket History" at bounding box center [1013, 249] width 102 height 26
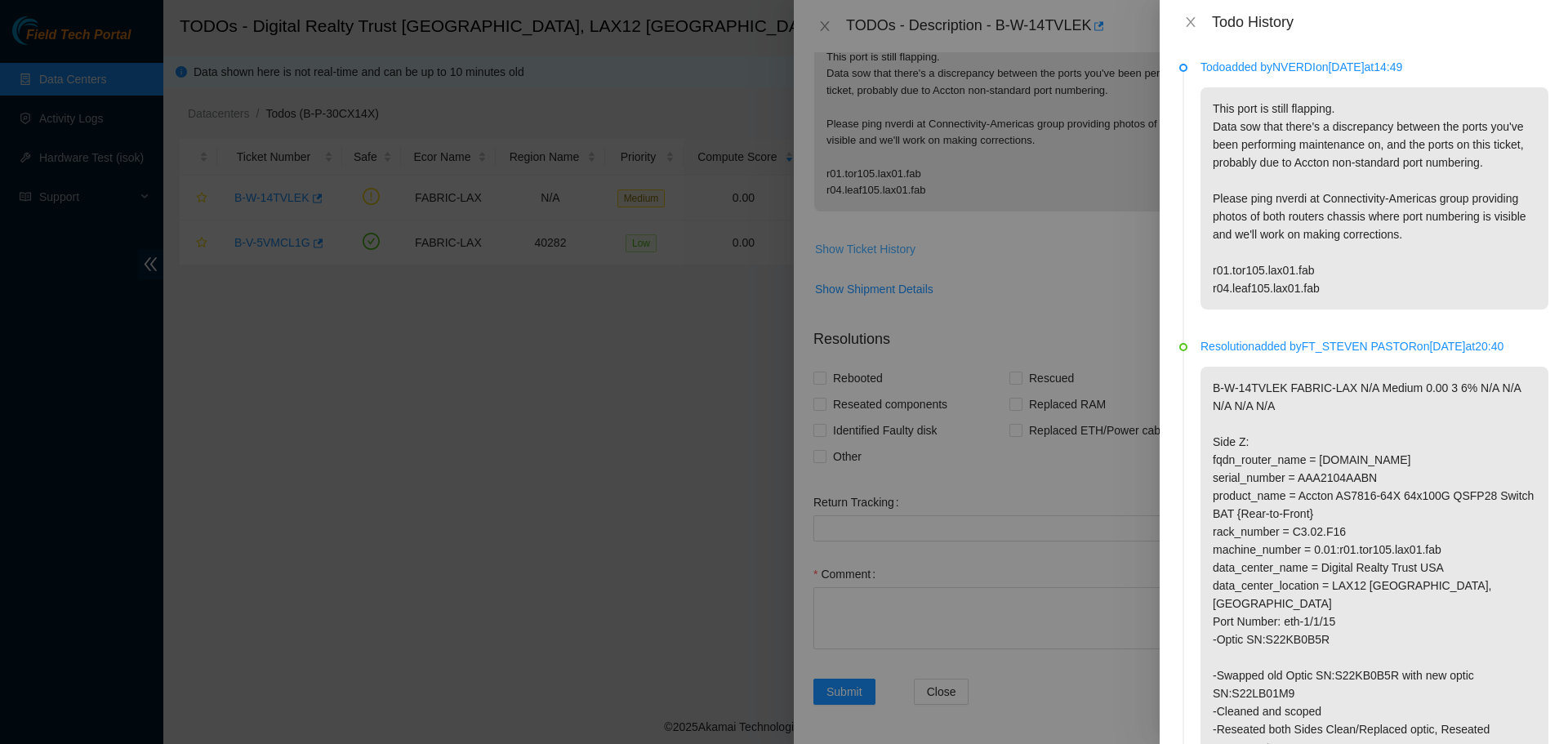
click at [1033, 246] on div at bounding box center [784, 372] width 1568 height 744
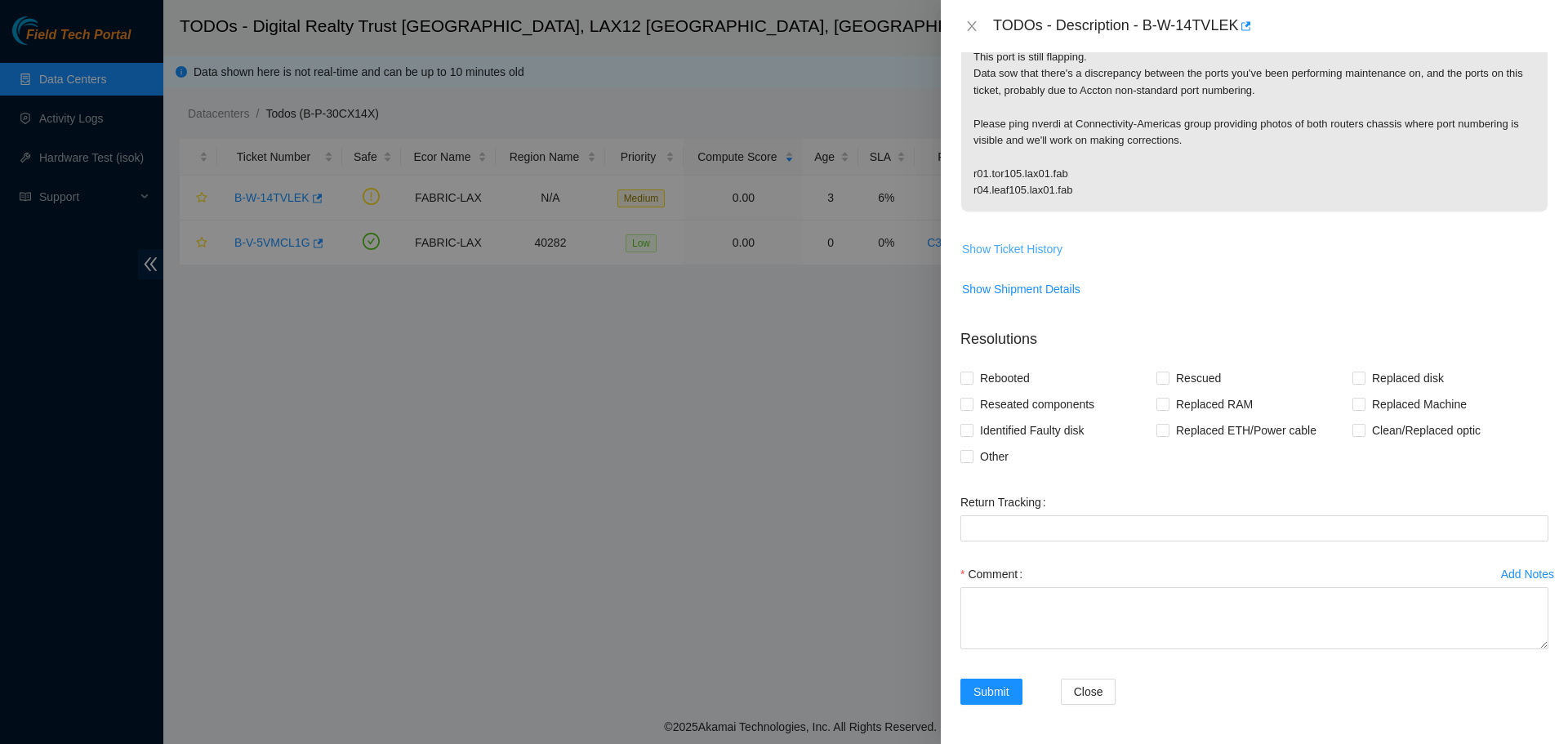
click at [1031, 247] on span "Show Ticket History" at bounding box center [1013, 248] width 100 height 18
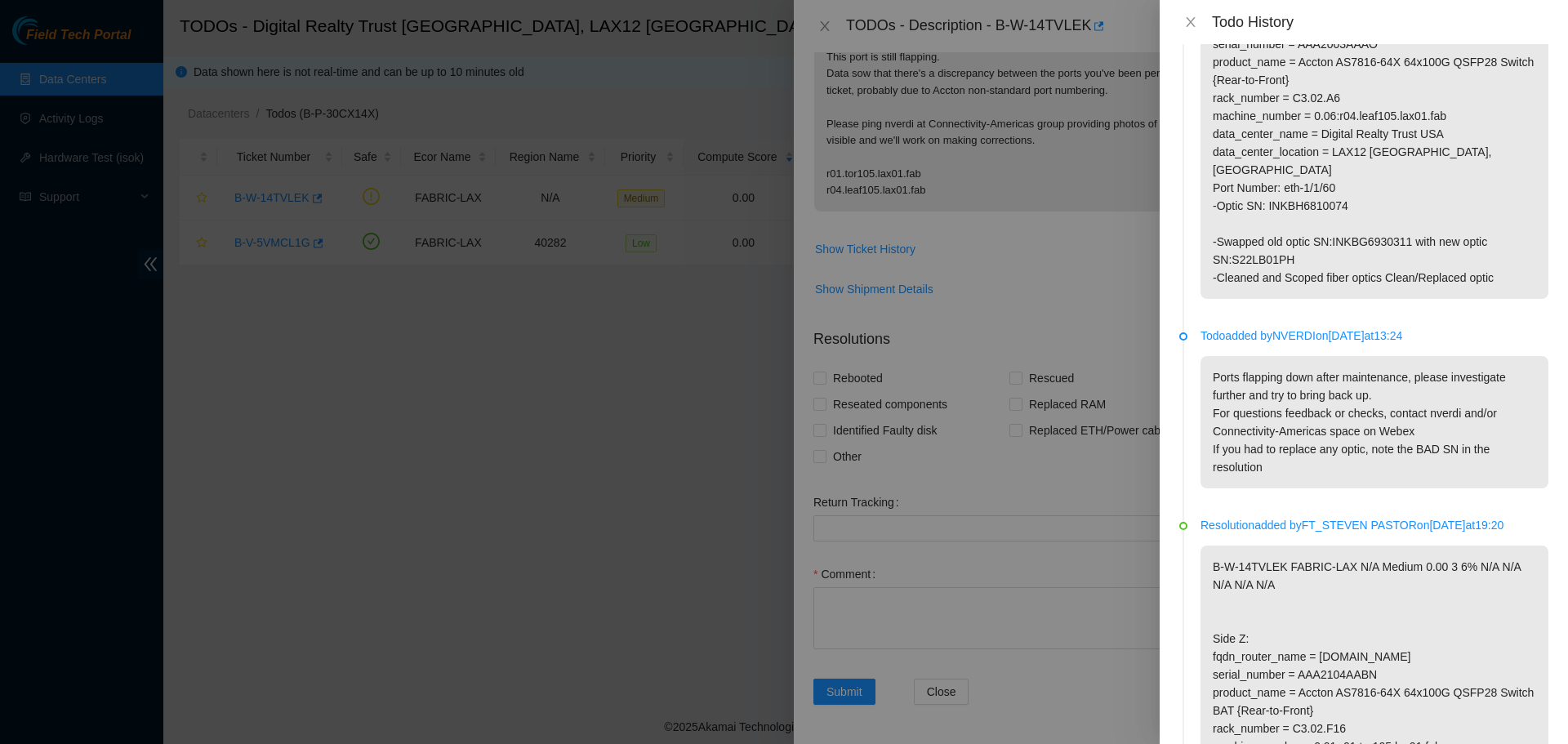
scroll to position [2350, 0]
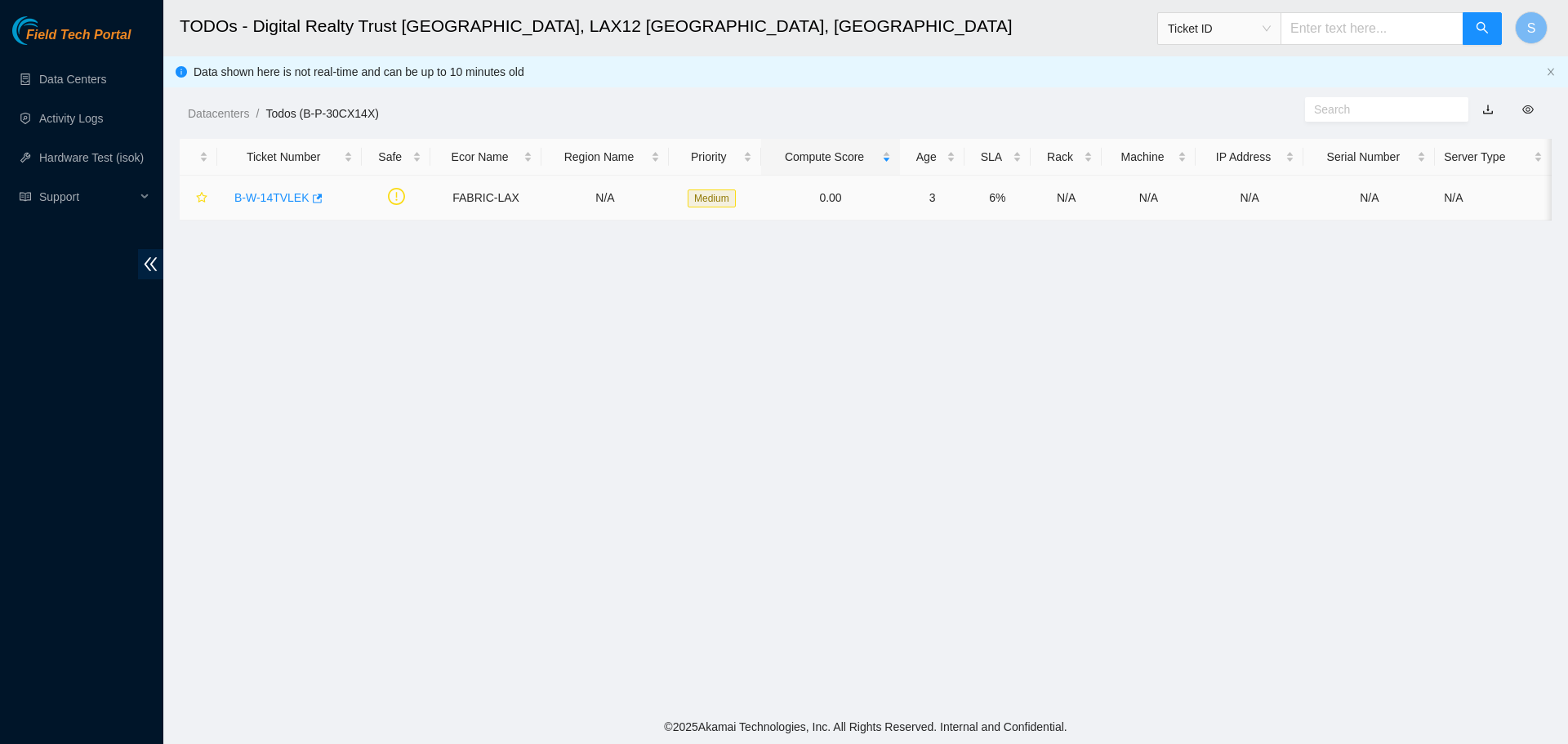
click at [254, 200] on link "B-W-14TVLEK" at bounding box center [272, 197] width 75 height 13
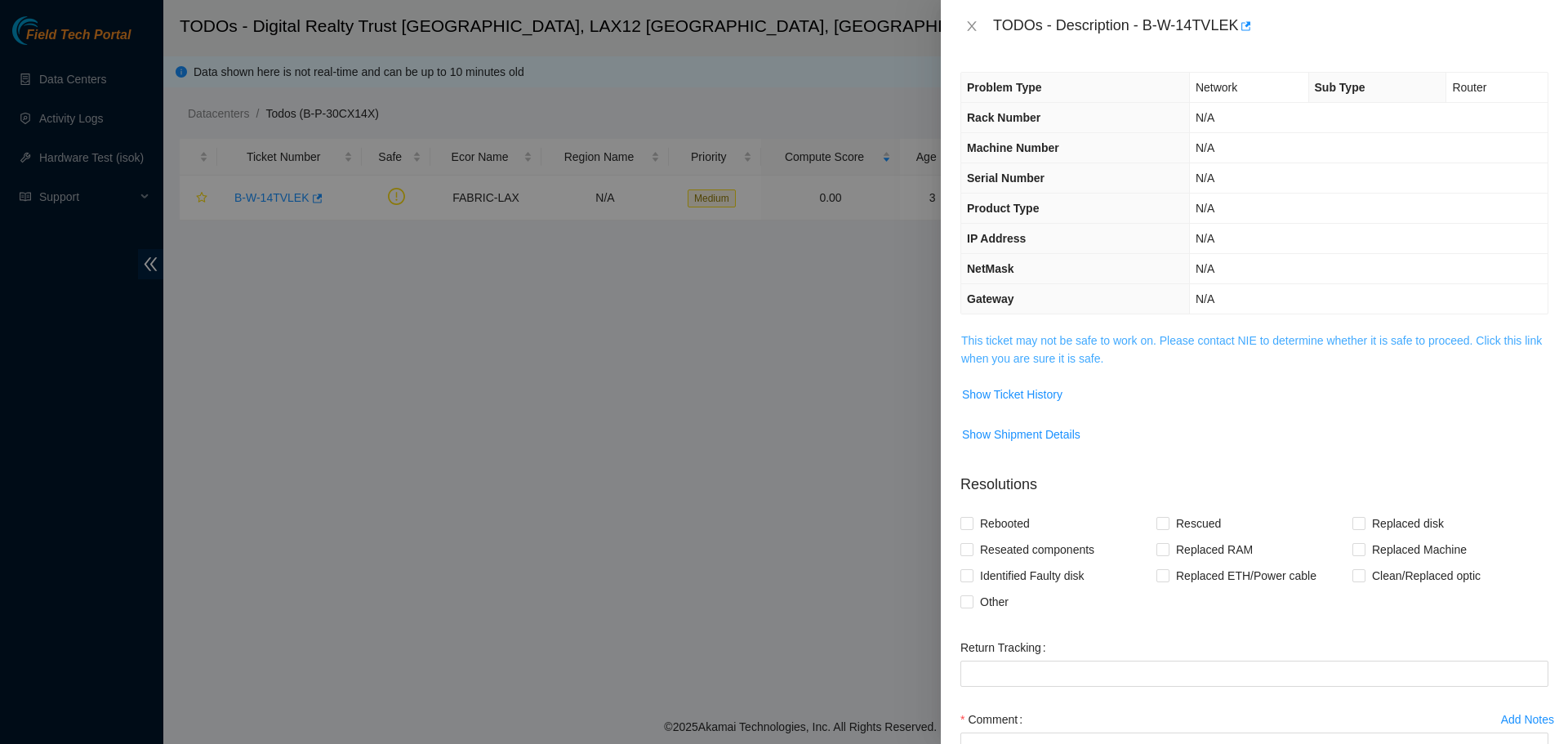
click at [1174, 347] on link "This ticket may not be safe to work on. Please contact NIE to determine whether…" at bounding box center [1251, 349] width 580 height 31
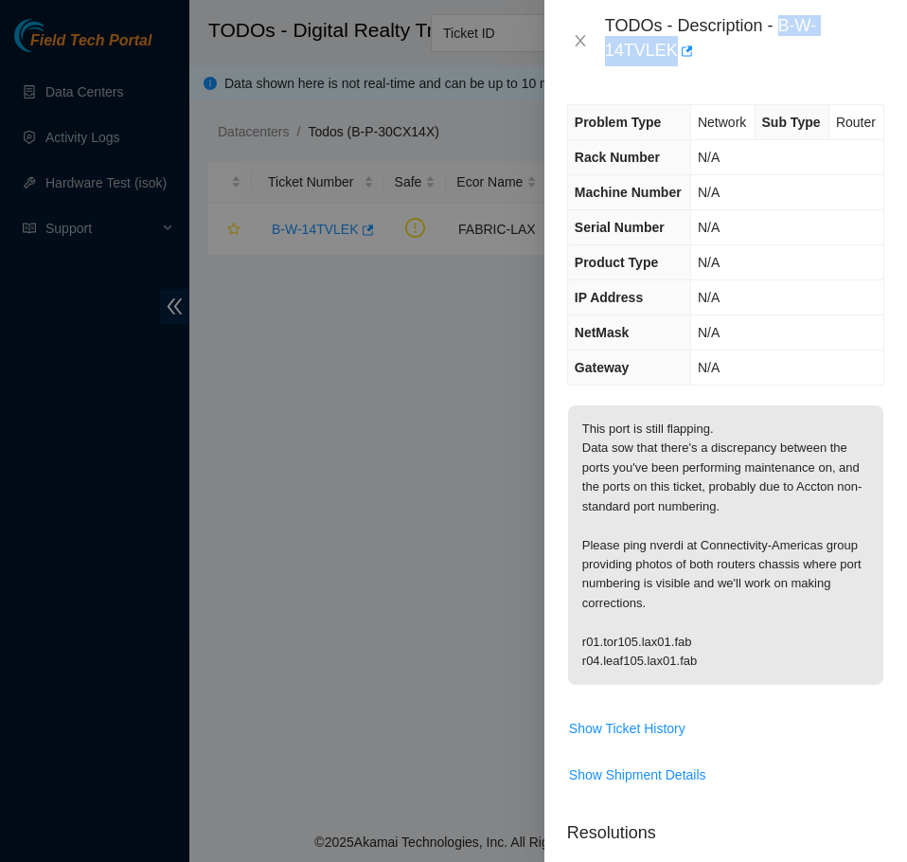
drag, startPoint x: 780, startPoint y: 25, endPoint x: 797, endPoint y: 39, distance: 22.2
click at [797, 39] on div "TODOs - Description - B-W-14TVLEK" at bounding box center [744, 40] width 279 height 51
copy div "B-W-14TVLEK"
click at [579, 35] on icon "close" at bounding box center [580, 40] width 15 height 15
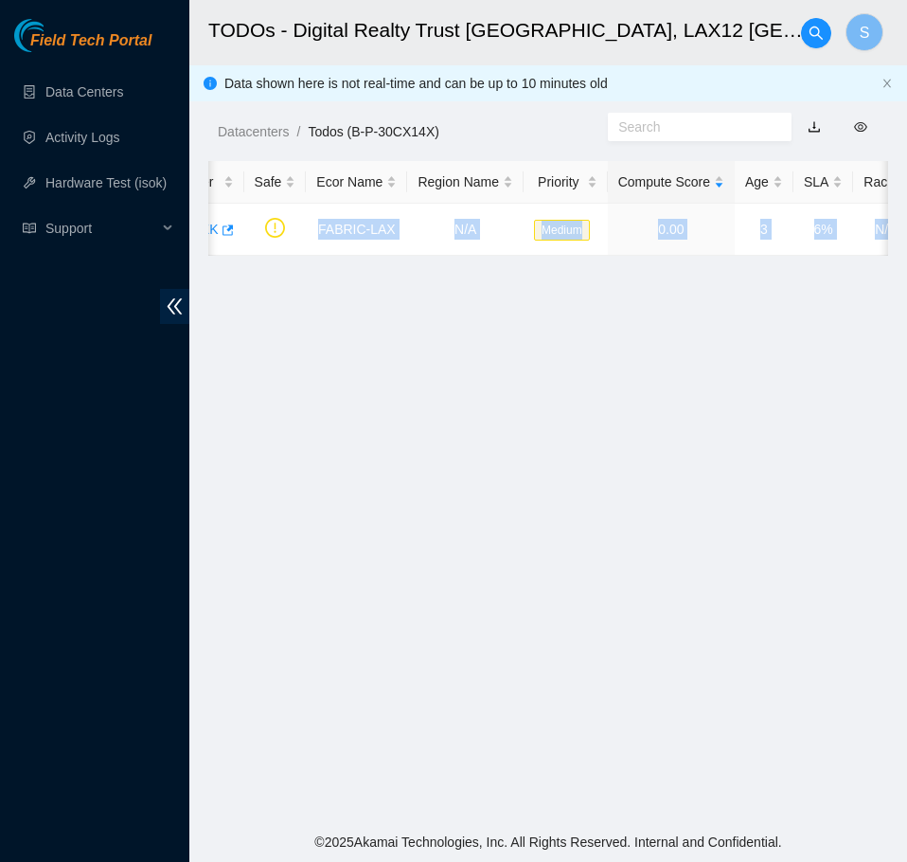
scroll to position [0, 573]
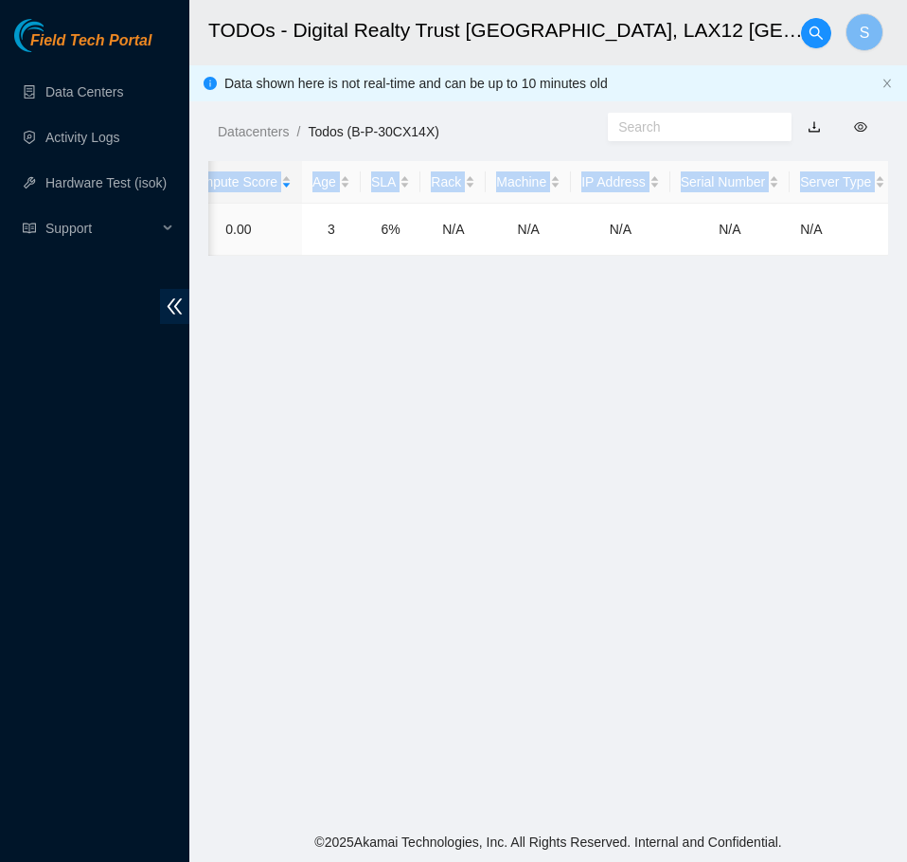
drag, startPoint x: 453, startPoint y: 224, endPoint x: 903, endPoint y: 237, distance: 450.9
click at [903, 237] on main "TODOs - Digital Realty Trust USA, LAX12 El Segundo, CA S Data shown here is not…" at bounding box center [548, 411] width 718 height 822
copy table "Ticket Number Safe Ecor Name Region Name Priority Compute Score Age SLA Rack Ma…"
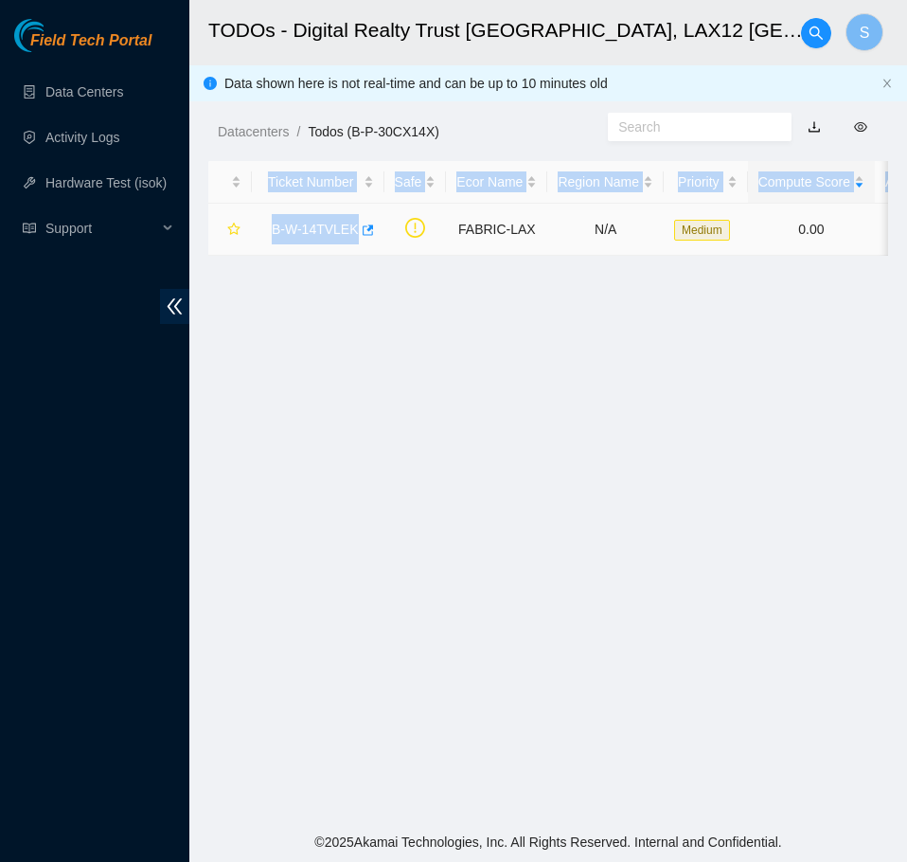
click at [312, 235] on link "B-W-14TVLEK" at bounding box center [315, 229] width 87 height 15
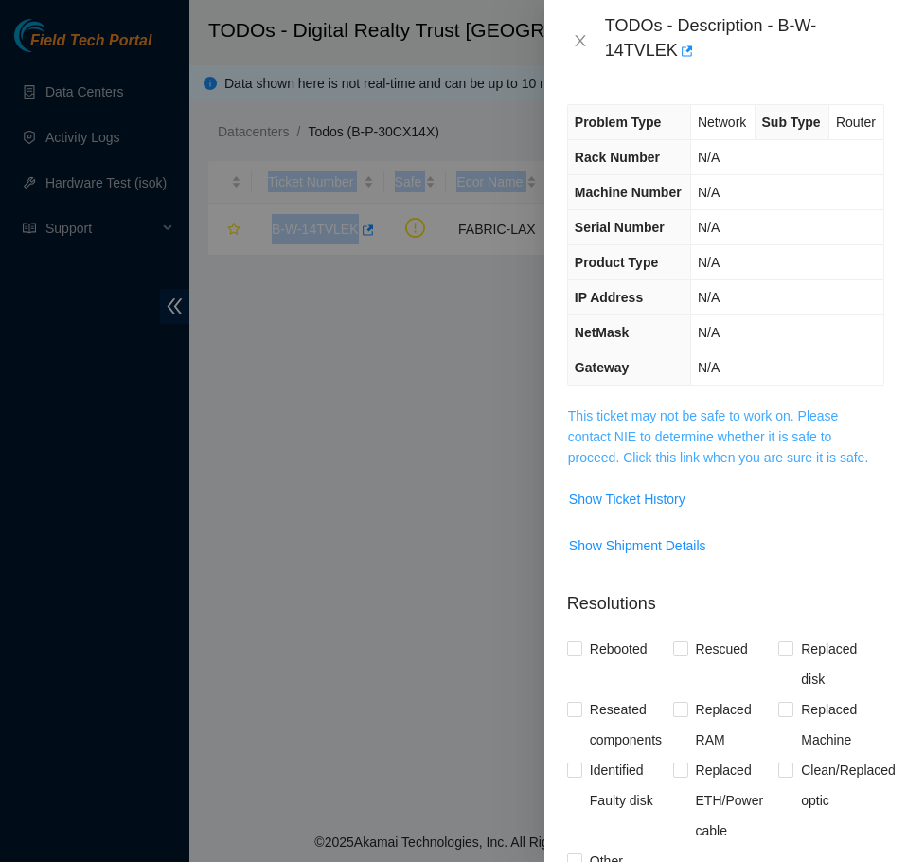
click at [741, 463] on link "This ticket may not be safe to work on. Please contact NIE to determine whether…" at bounding box center [718, 436] width 300 height 57
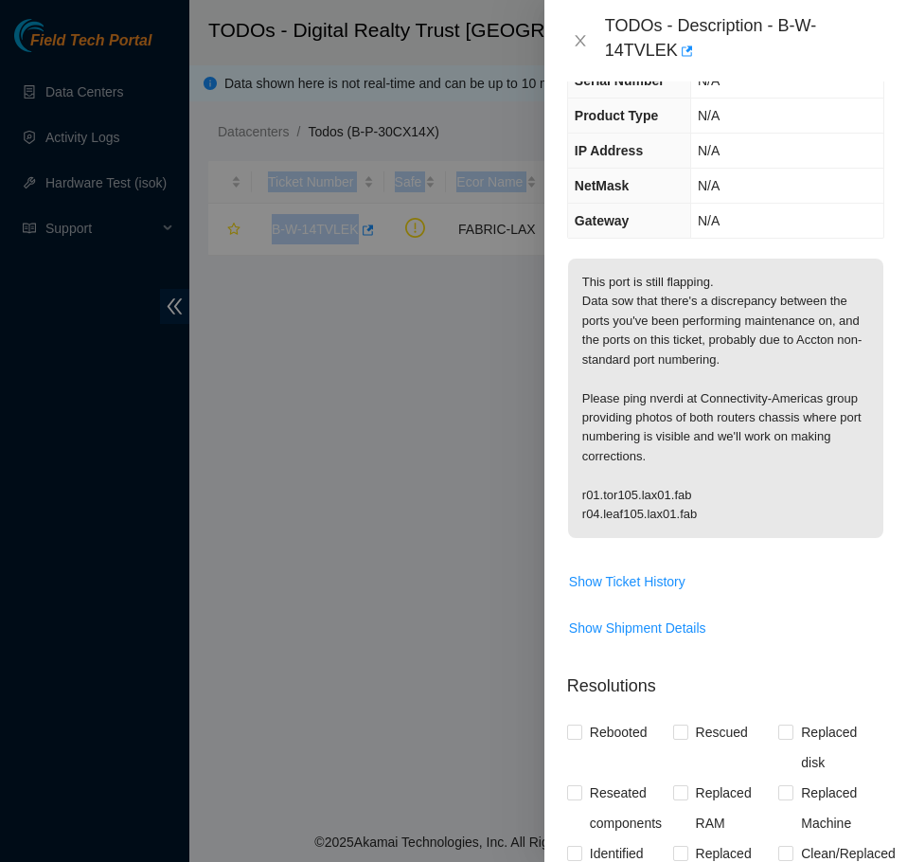
scroll to position [189, 0]
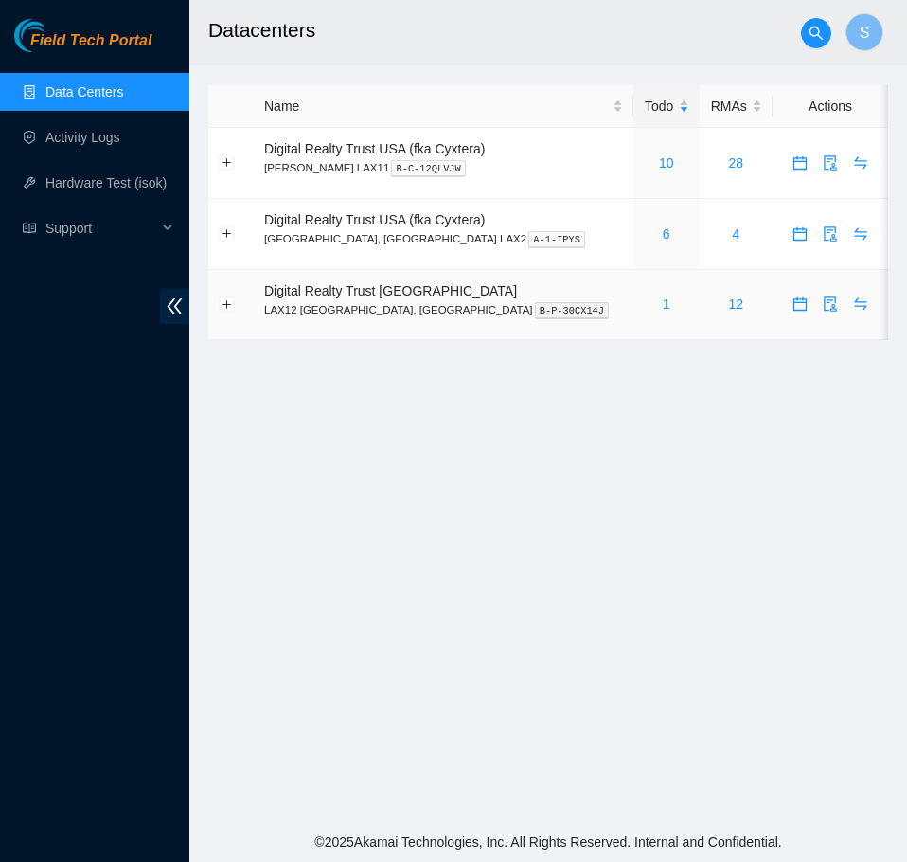
click at [644, 307] on div "1" at bounding box center [666, 304] width 45 height 21
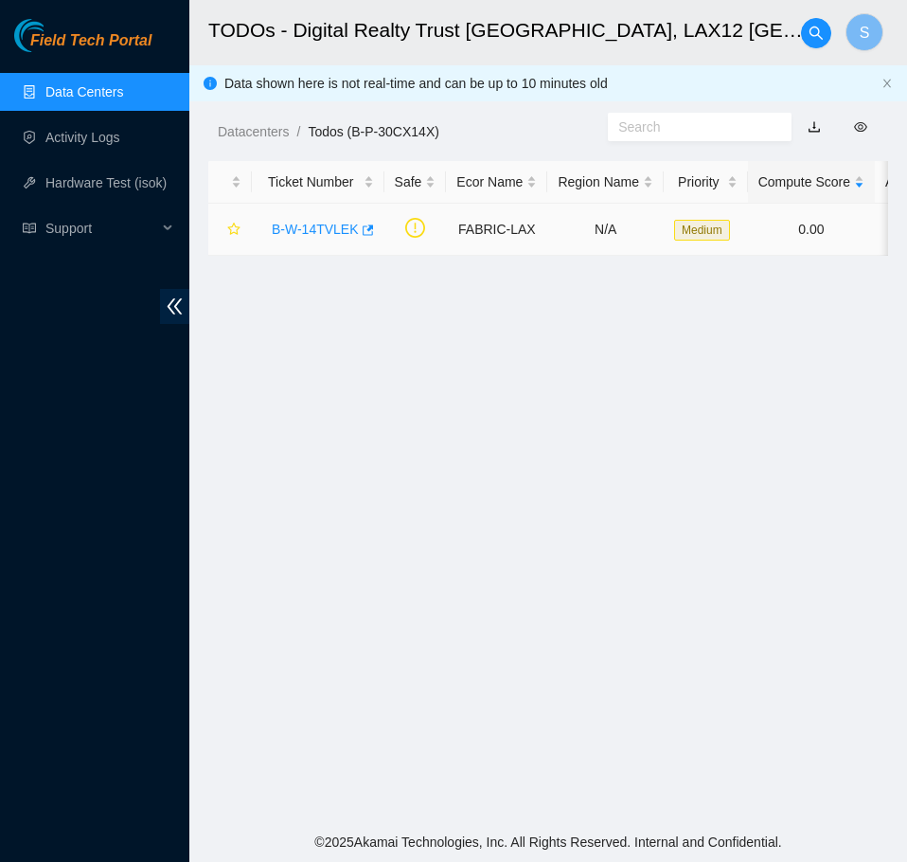
click at [325, 241] on div "B-W-14TVLEK" at bounding box center [318, 229] width 112 height 30
click at [323, 229] on link "B-W-14TVLEK" at bounding box center [315, 229] width 87 height 15
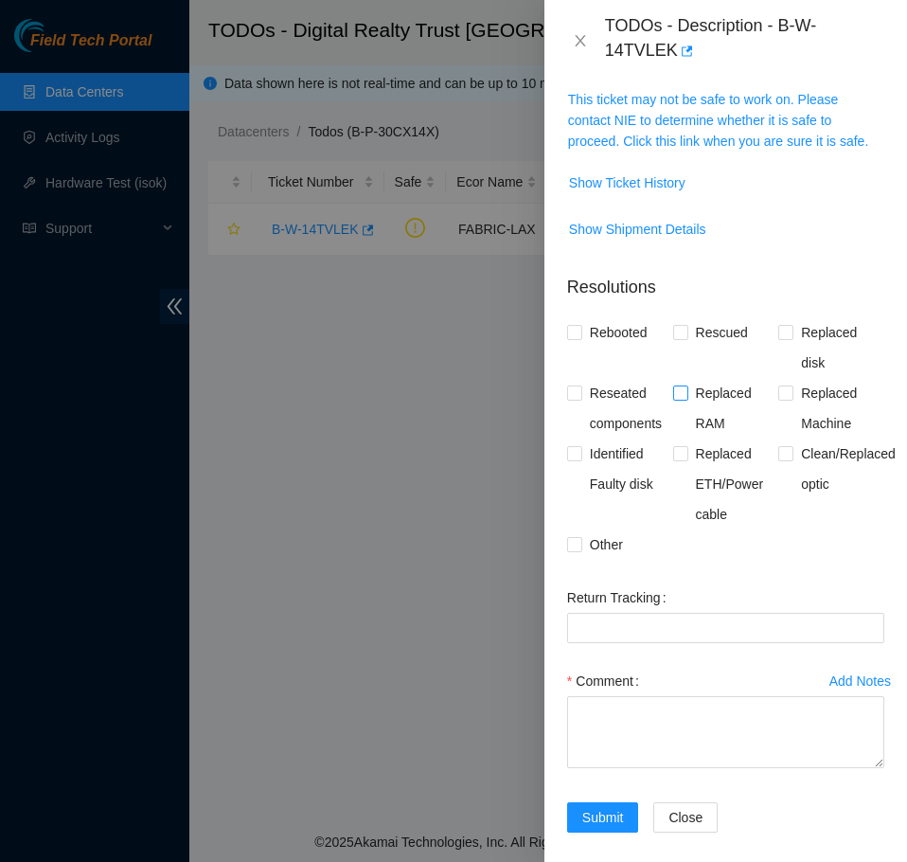
scroll to position [374, 0]
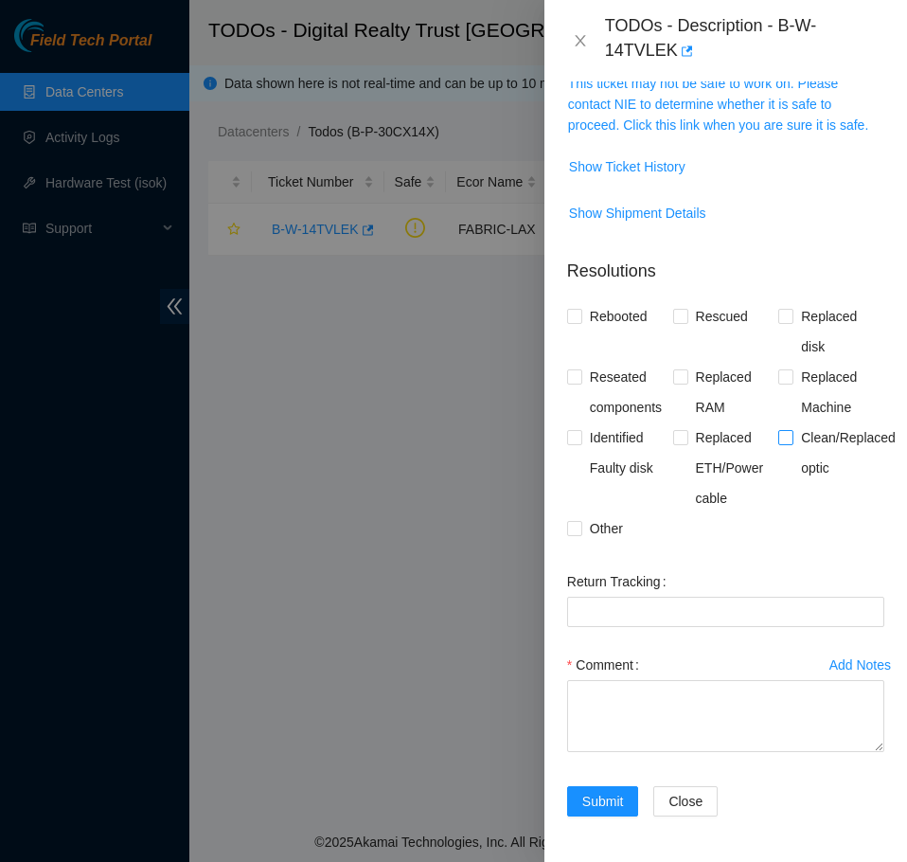
click at [802, 453] on span "Clean/Replaced optic" at bounding box center [849, 452] width 110 height 61
click at [792, 443] on input "Clean/Replaced optic" at bounding box center [784, 436] width 13 height 13
checkbox input "true"
click at [710, 693] on textarea "Comment" at bounding box center [725, 716] width 317 height 72
paste textarea "B-W-14TVLEK FABRIC-LAX N/A Medium 0.00 3 6% N/A N/A N/A N/A N/A -Contacted [PER…"
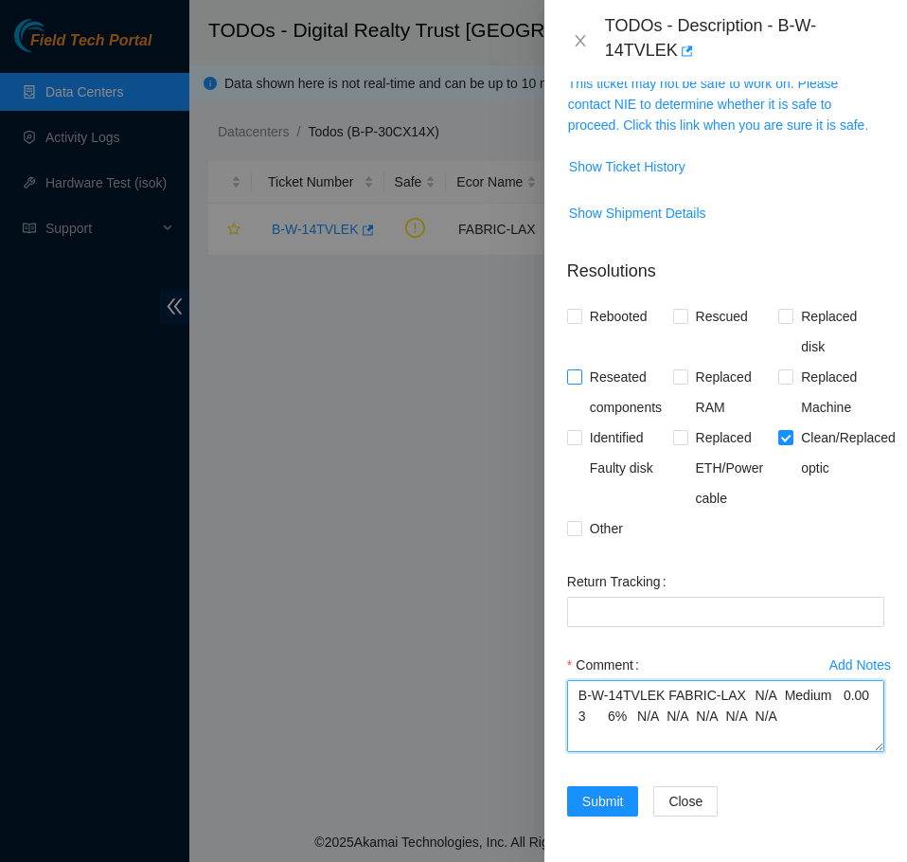
type textarea "B-W-14TVLEK FABRIC-LAX N/A Medium 0.00 3 6% N/A N/A N/A N/A N/A -Contacted Nico…"
click at [615, 388] on span "Reseated components" at bounding box center [627, 392] width 91 height 61
click at [580, 383] on input "Reseated components" at bounding box center [573, 375] width 13 height 13
checkbox input "true"
click at [603, 802] on span "Submit" at bounding box center [603, 801] width 42 height 21
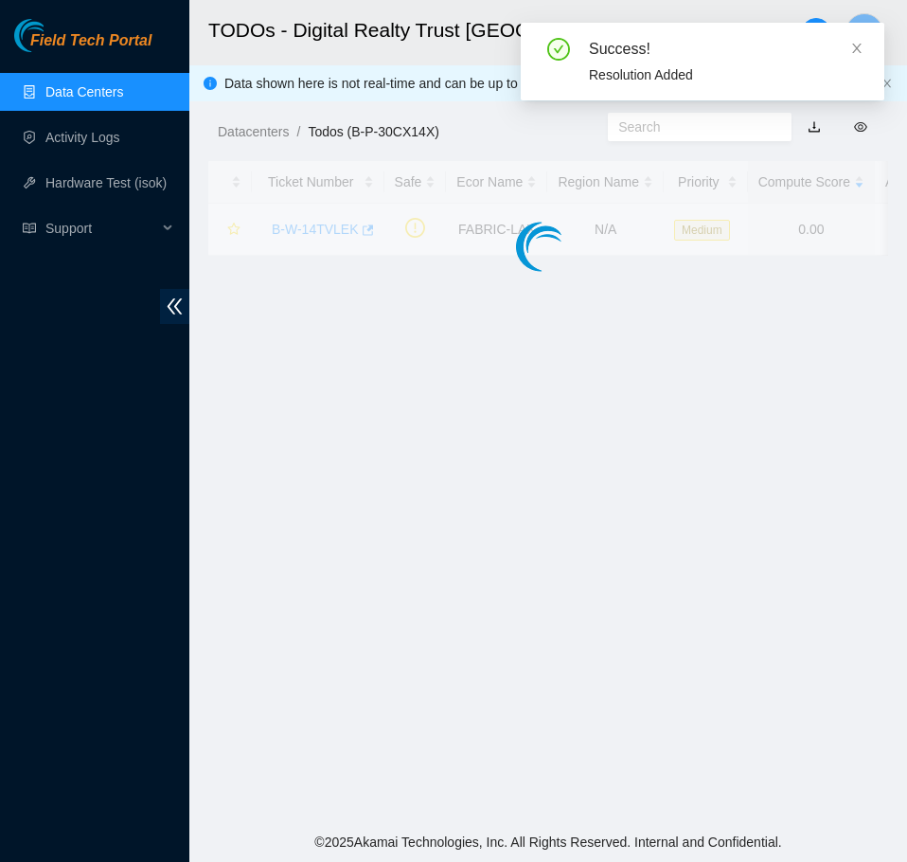
scroll to position [360, 0]
